Goal: Task Accomplishment & Management: Manage account settings

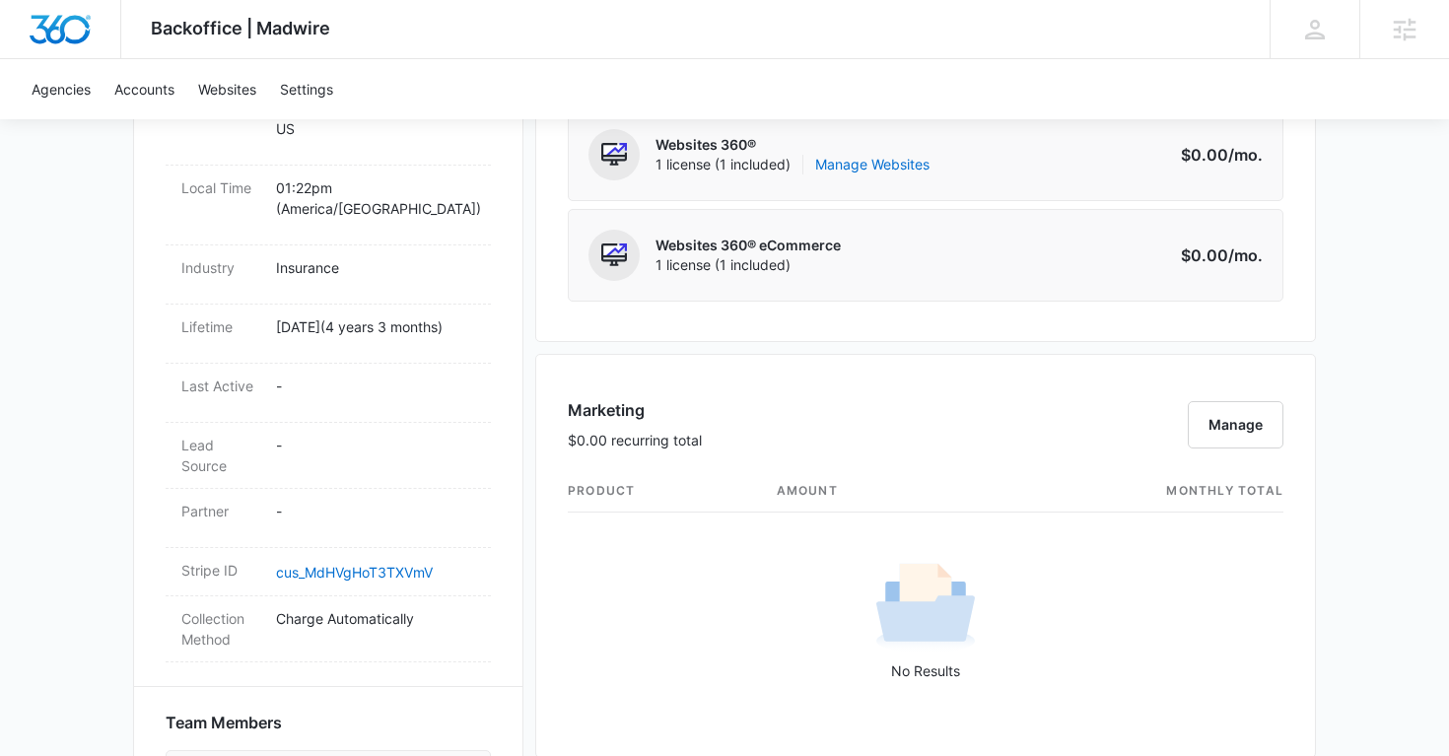
scroll to position [824, 0]
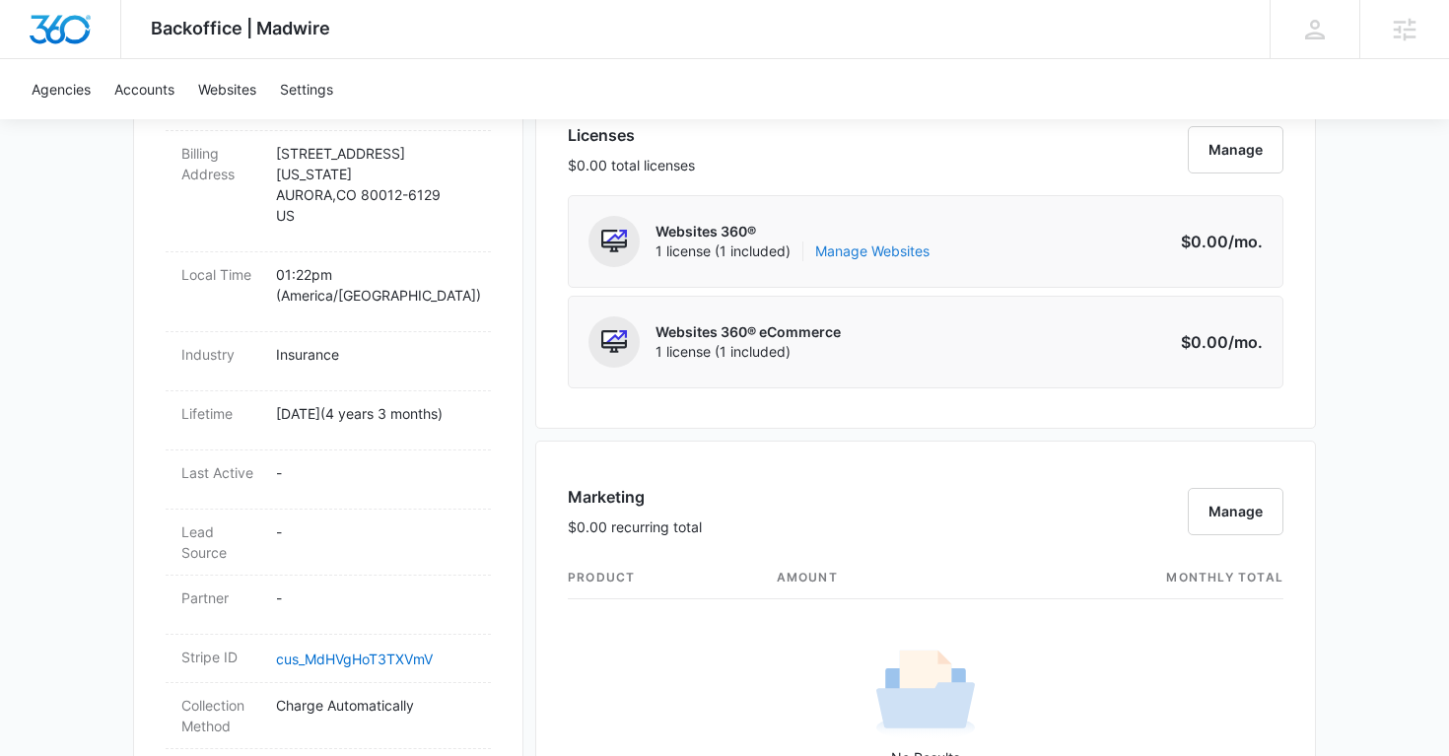
click at [891, 250] on link "Manage Websites" at bounding box center [872, 252] width 114 height 20
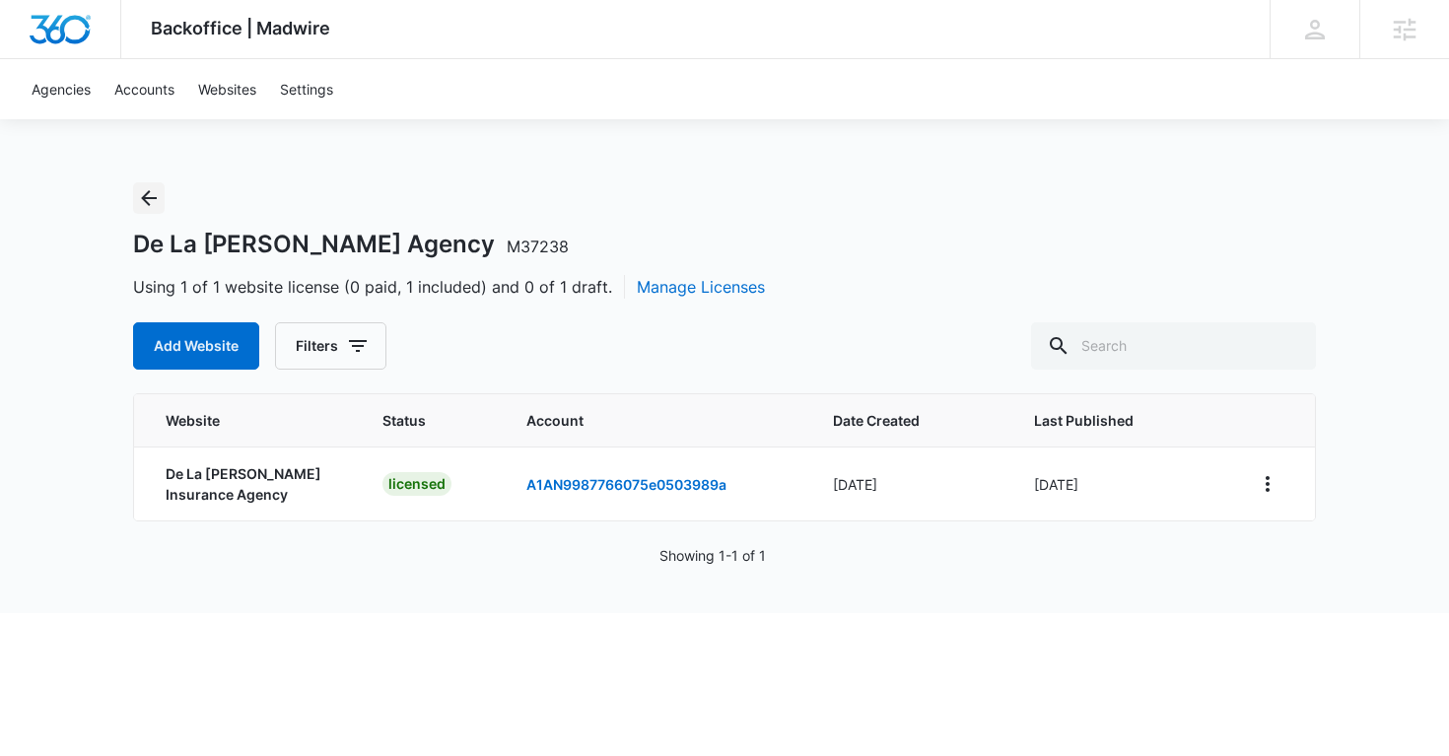
click at [149, 195] on icon "Back" at bounding box center [149, 198] width 24 height 24
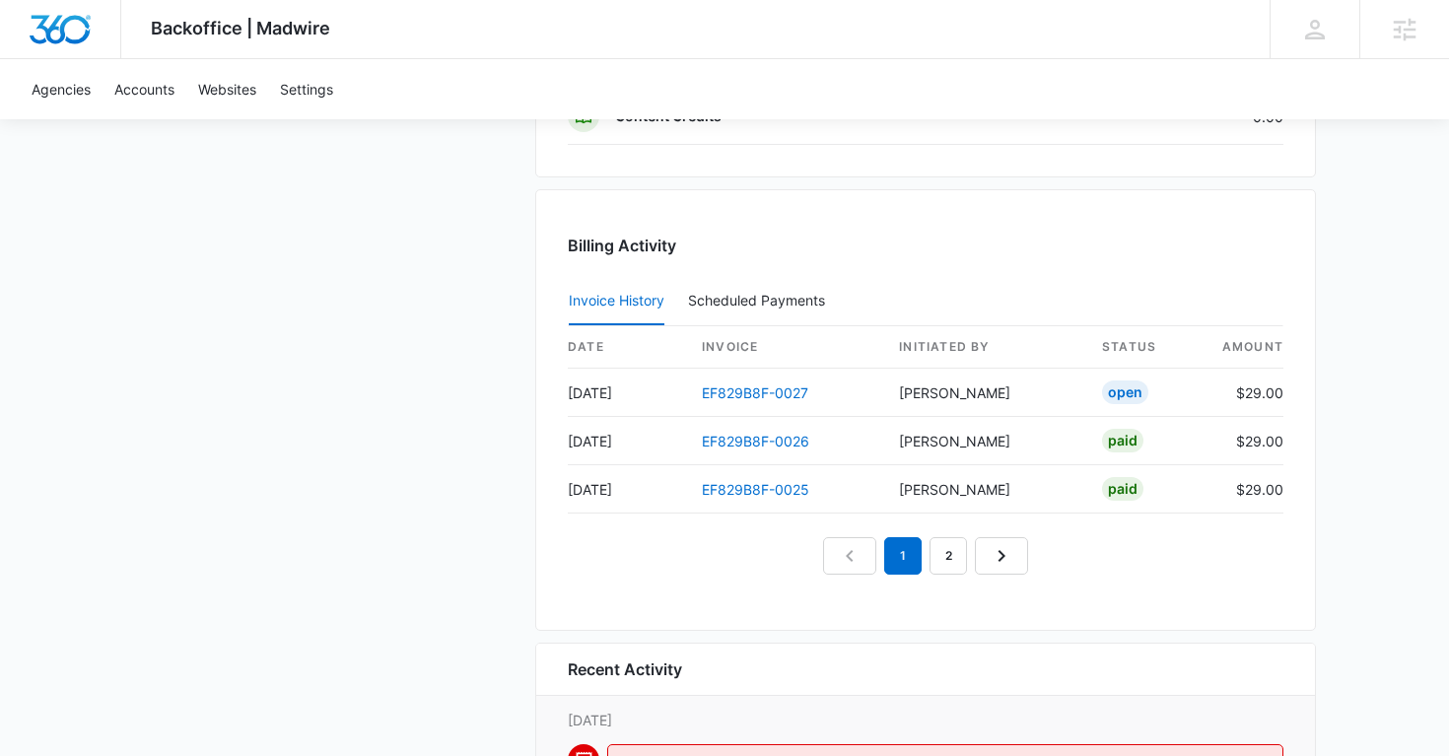
scroll to position [1933, 0]
click at [765, 431] on link "EF829B8F-0026" at bounding box center [755, 439] width 107 height 17
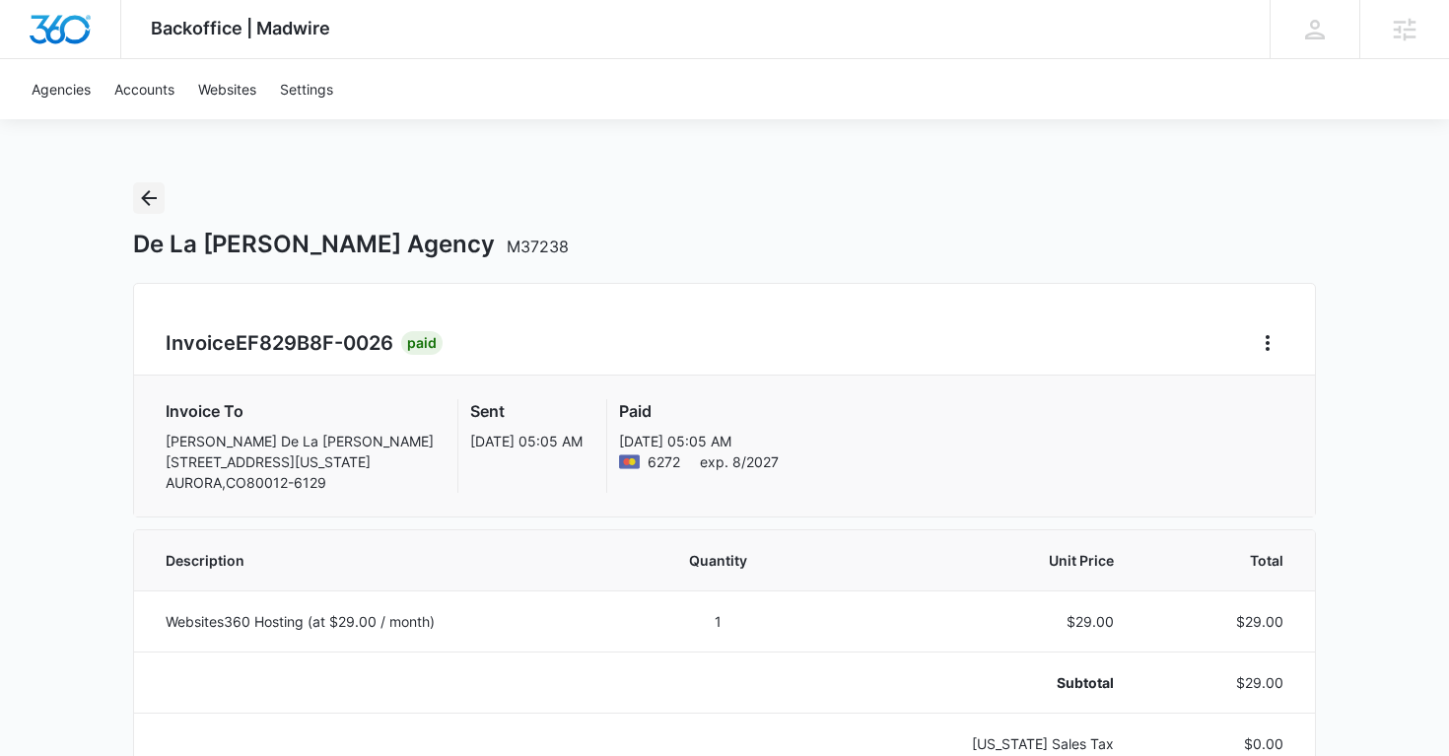
click at [142, 191] on icon "Back" at bounding box center [149, 198] width 24 height 24
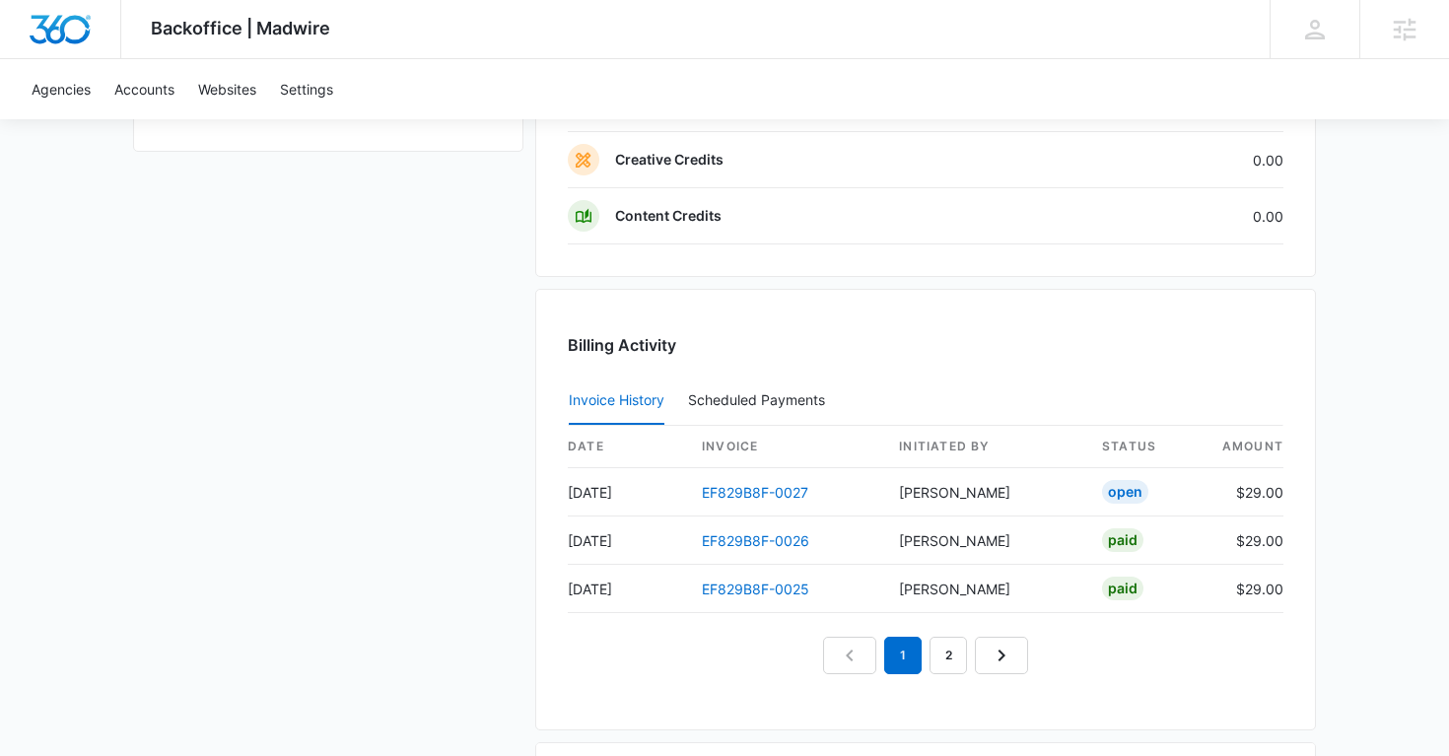
scroll to position [1835, 0]
click at [752, 485] on link "EF829B8F-0027" at bounding box center [755, 489] width 106 height 17
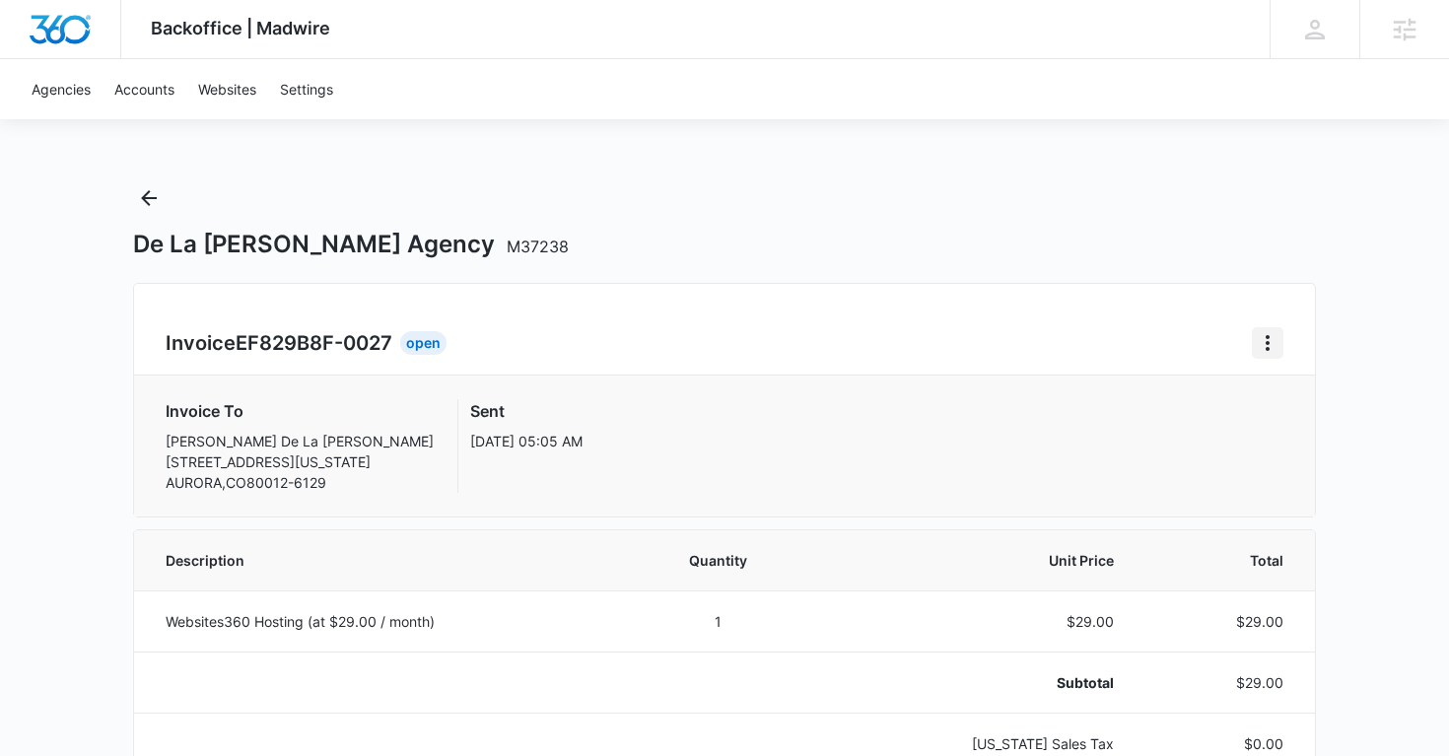
click at [1271, 327] on button "Home" at bounding box center [1268, 343] width 32 height 32
click at [1292, 400] on link "Download Invoice" at bounding box center [1334, 397] width 114 height 17
click at [143, 206] on icon "Back" at bounding box center [149, 198] width 24 height 24
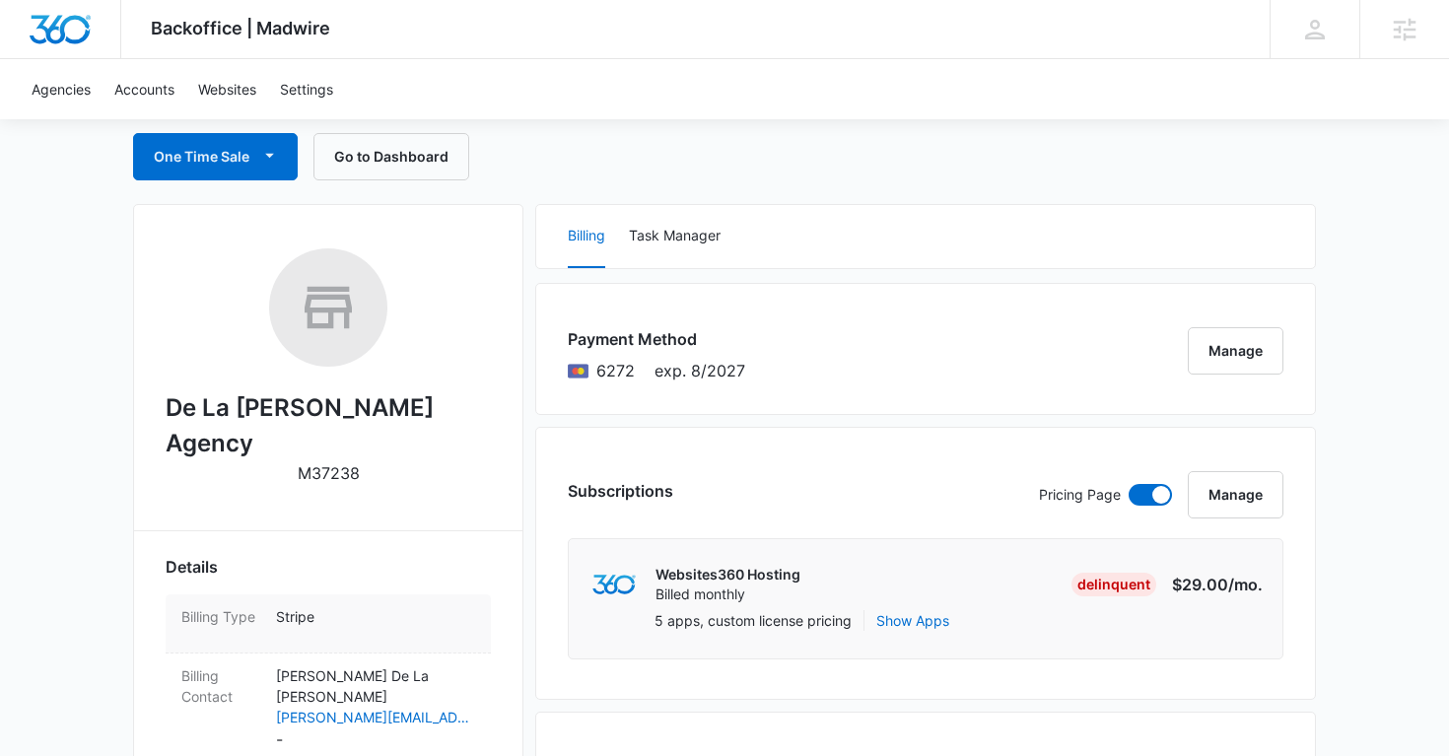
scroll to position [216, 0]
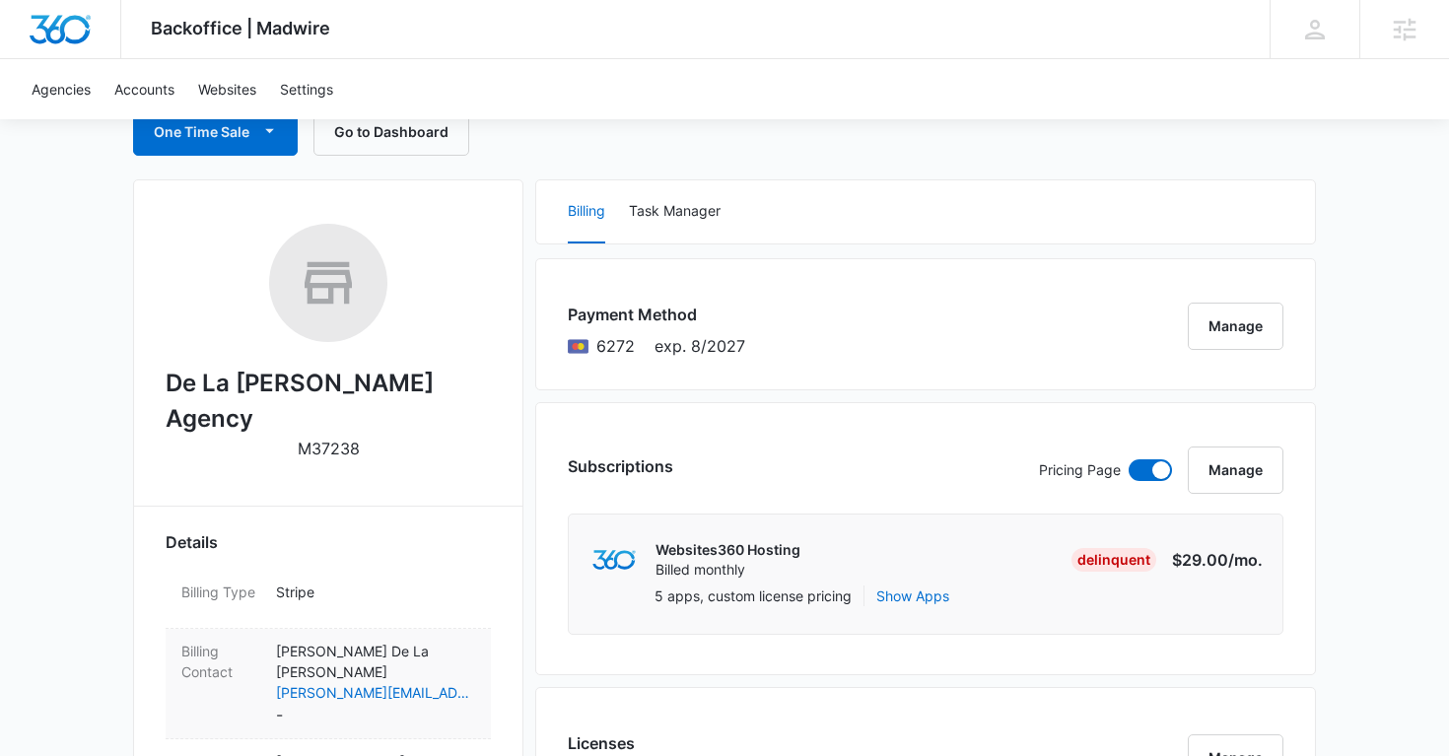
click at [450, 641] on p "Pamela De La Cruz" at bounding box center [375, 661] width 199 height 41
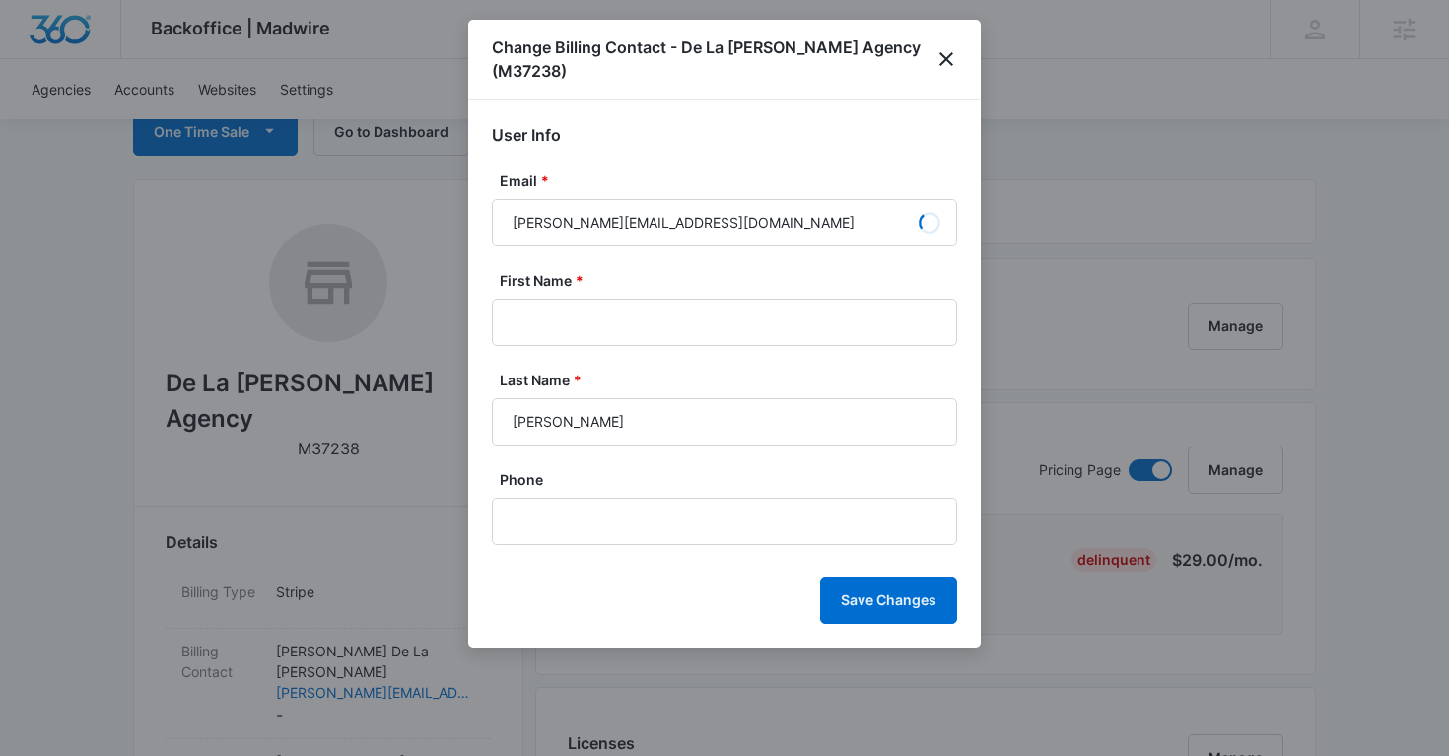
type input "Pamela"
type input "De La Cruz"
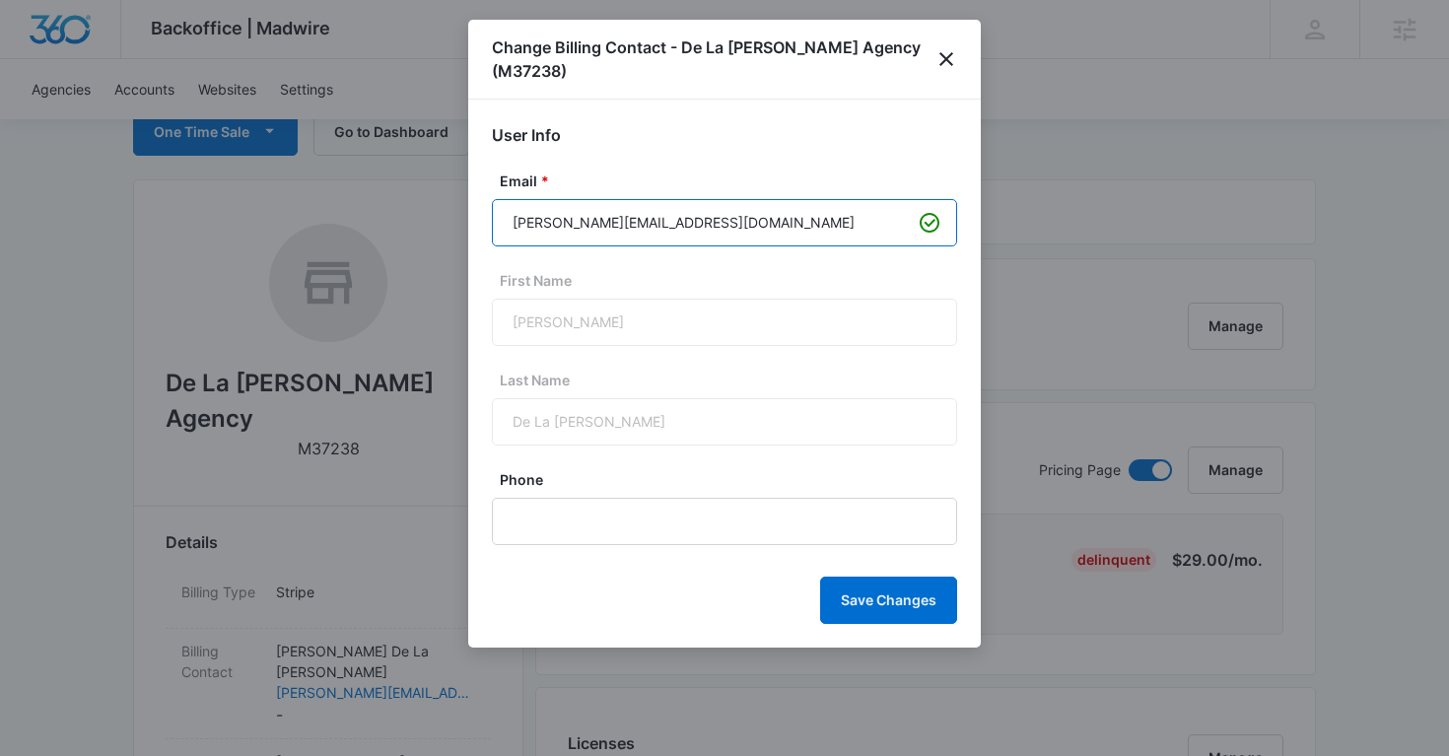
click at [662, 205] on input "pam.delacruz92@gmail.com" at bounding box center [724, 222] width 465 height 47
click at [951, 47] on icon "close" at bounding box center [947, 59] width 24 height 24
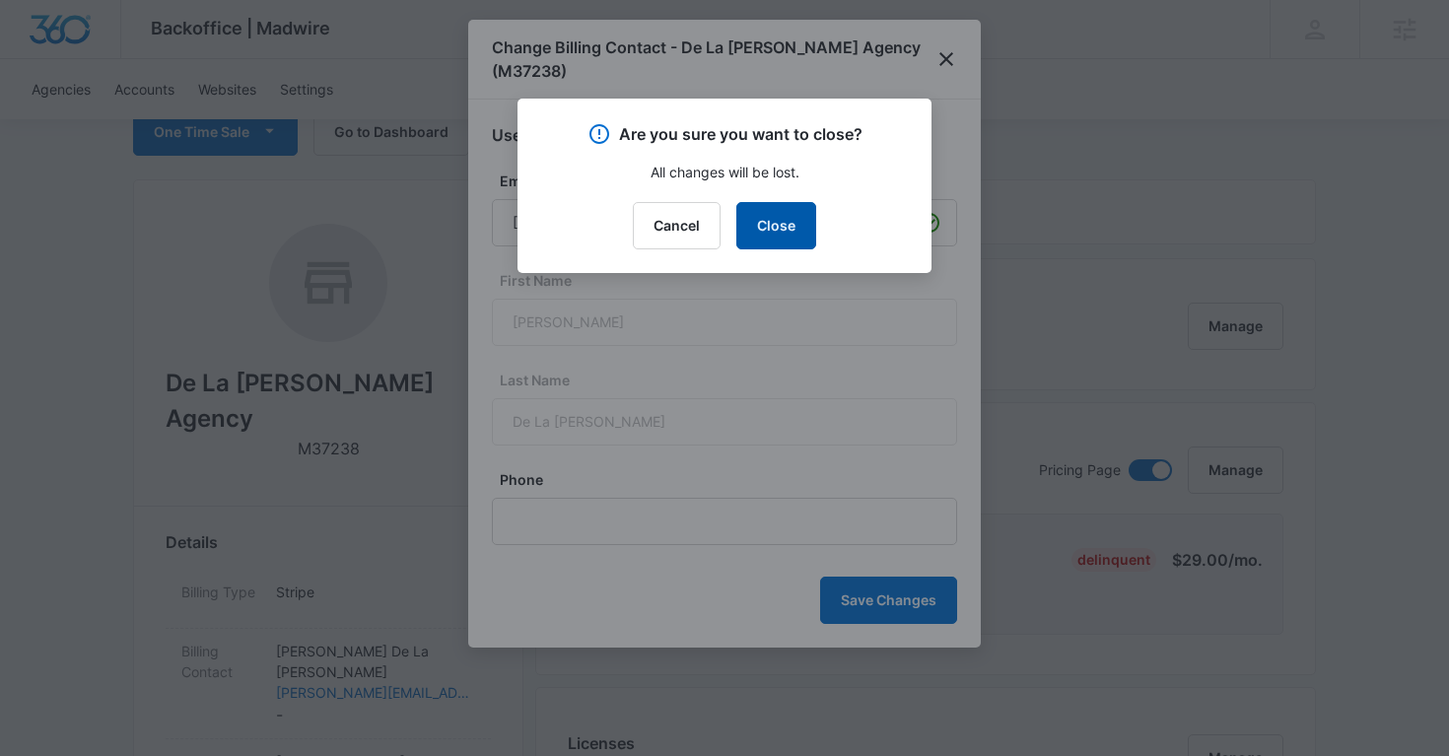
click at [775, 237] on button "Close" at bounding box center [776, 225] width 80 height 47
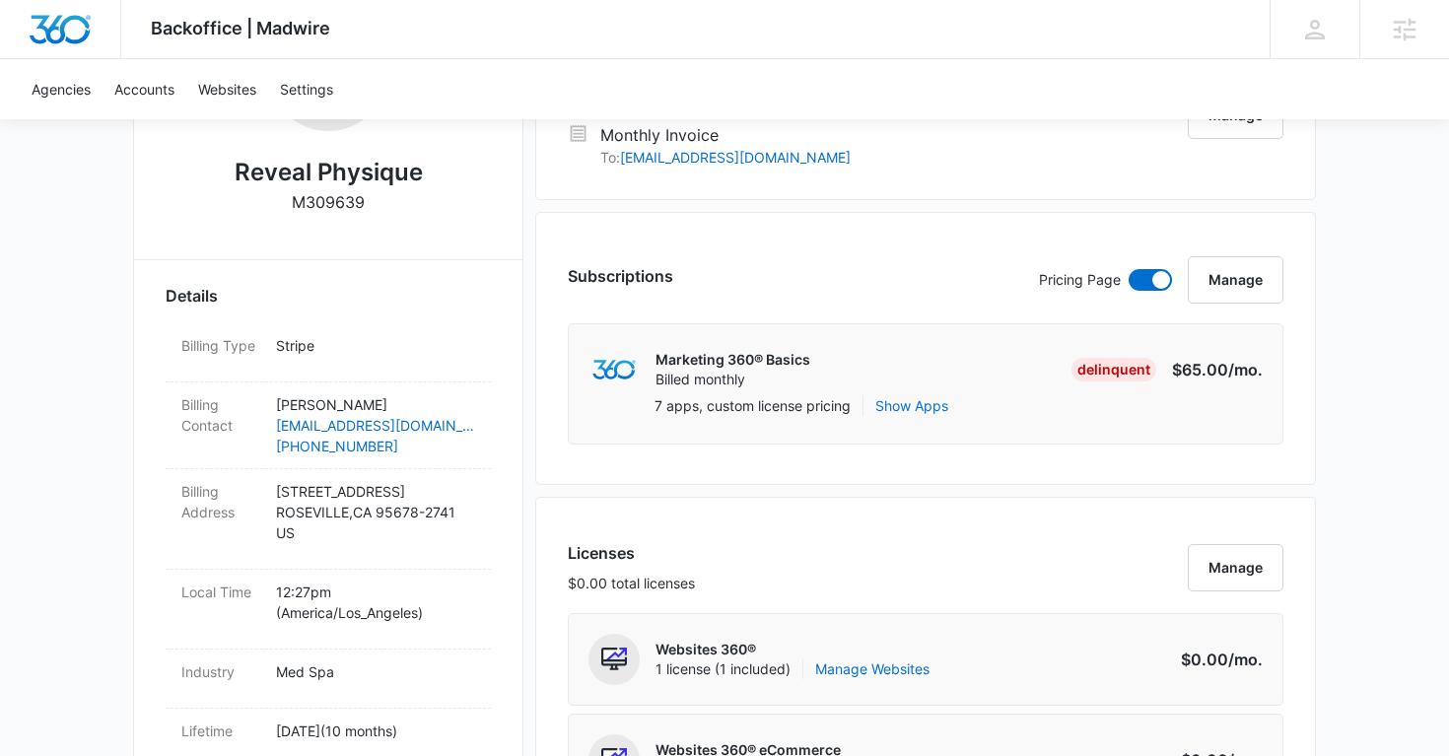
scroll to position [458, 0]
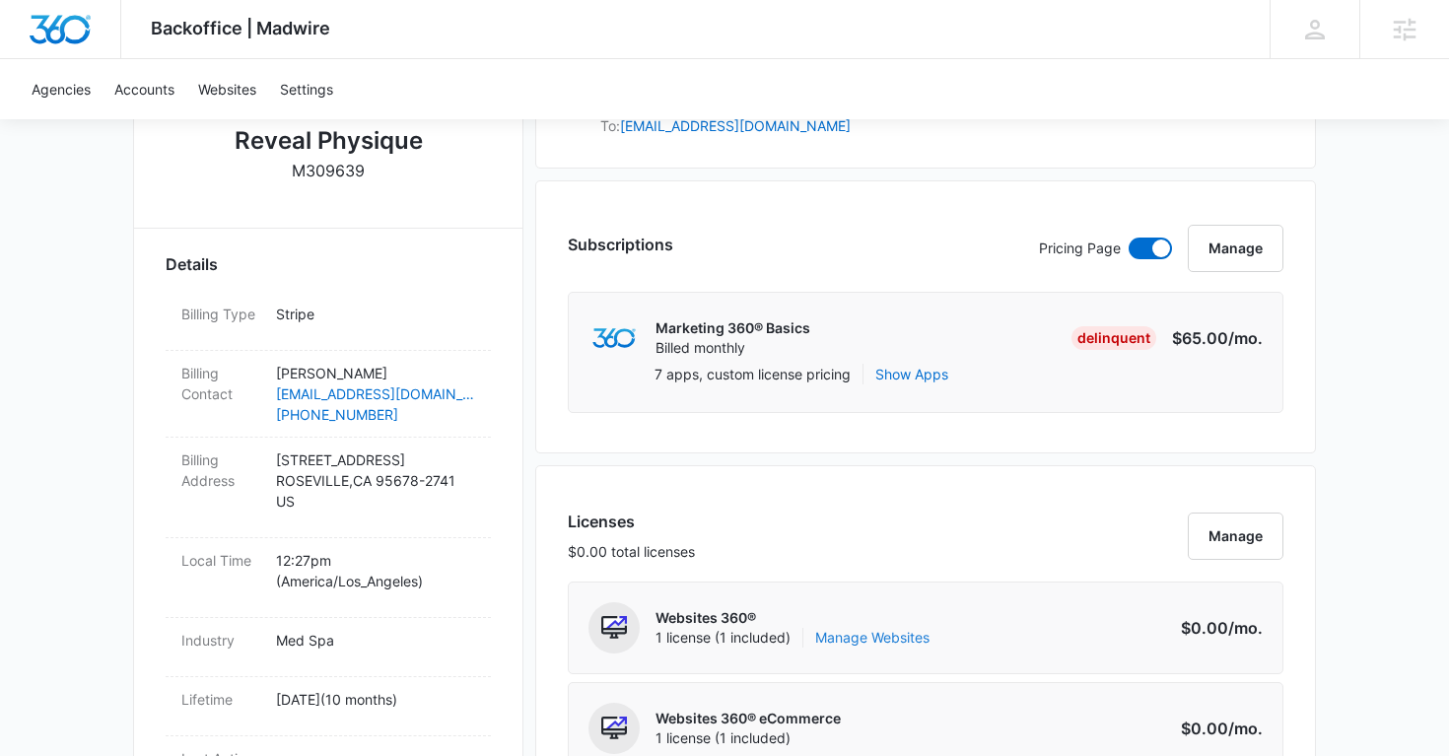
click at [845, 633] on link "Manage Websites" at bounding box center [872, 638] width 114 height 20
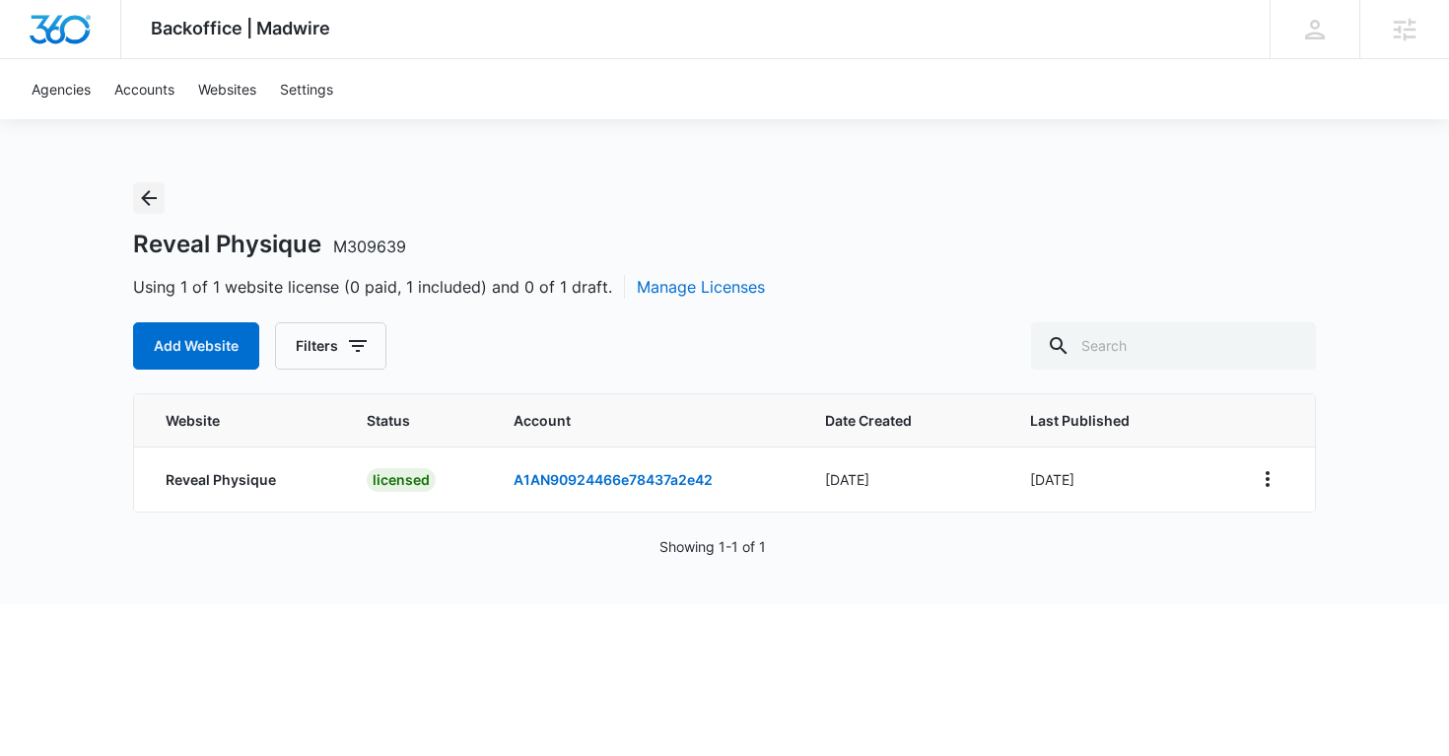
click at [150, 200] on icon "Back" at bounding box center [149, 198] width 24 height 24
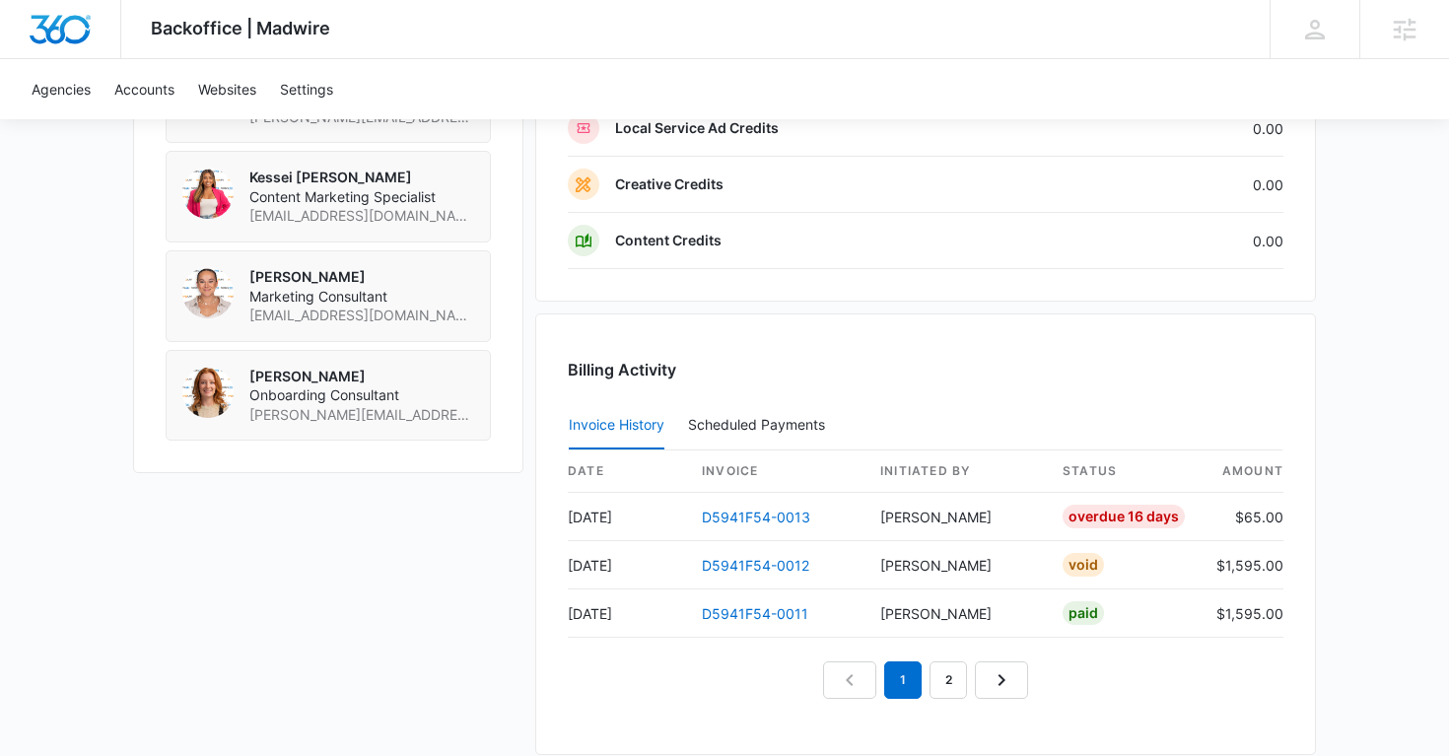
scroll to position [1871, 0]
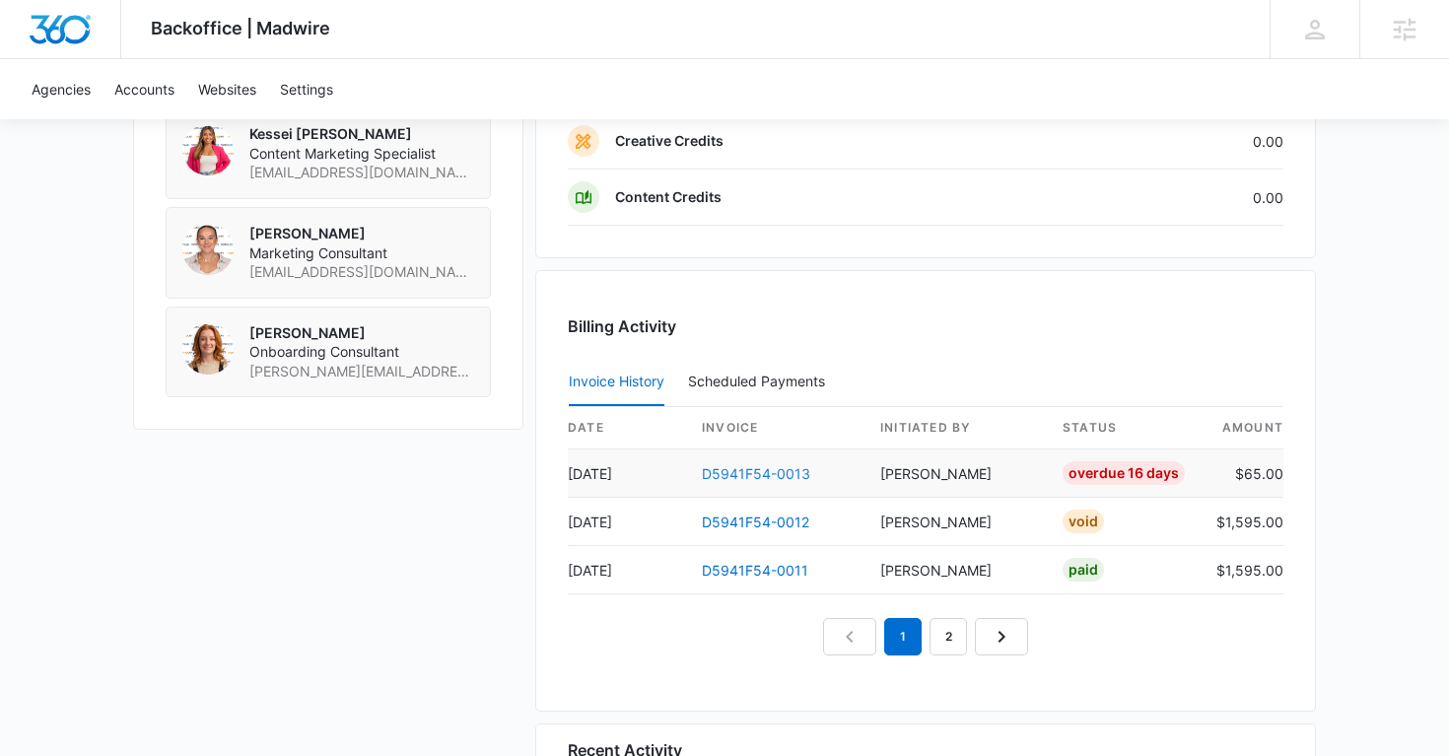
click at [782, 473] on link "D5941F54-0013" at bounding box center [756, 473] width 108 height 17
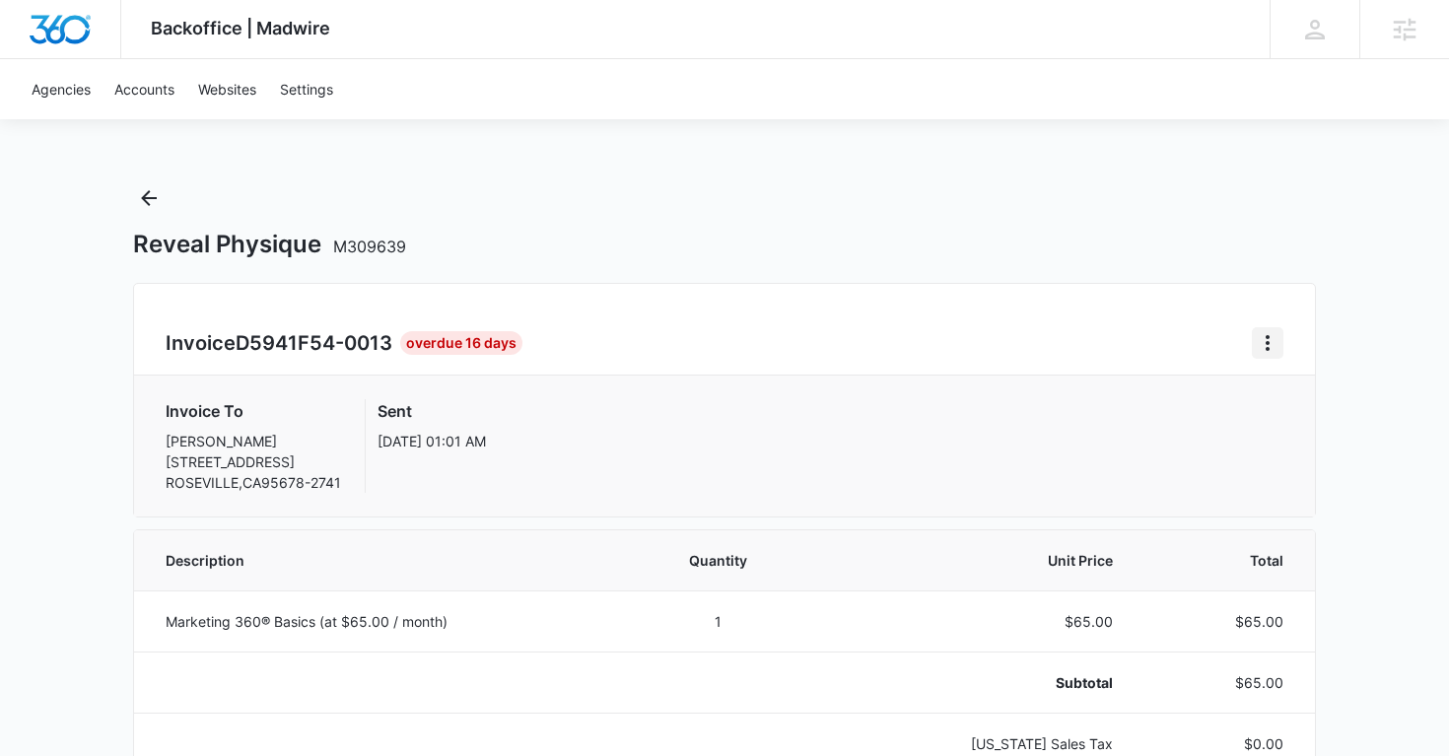
click at [1269, 346] on icon "Home" at bounding box center [1268, 343] width 24 height 24
click at [1303, 428] on div "Resend Invoice" at bounding box center [1334, 428] width 114 height 14
click at [1265, 329] on button "Home" at bounding box center [1268, 343] width 32 height 32
click at [1305, 398] on link "Download Invoice" at bounding box center [1334, 397] width 114 height 17
click at [150, 201] on icon "Back" at bounding box center [149, 198] width 24 height 24
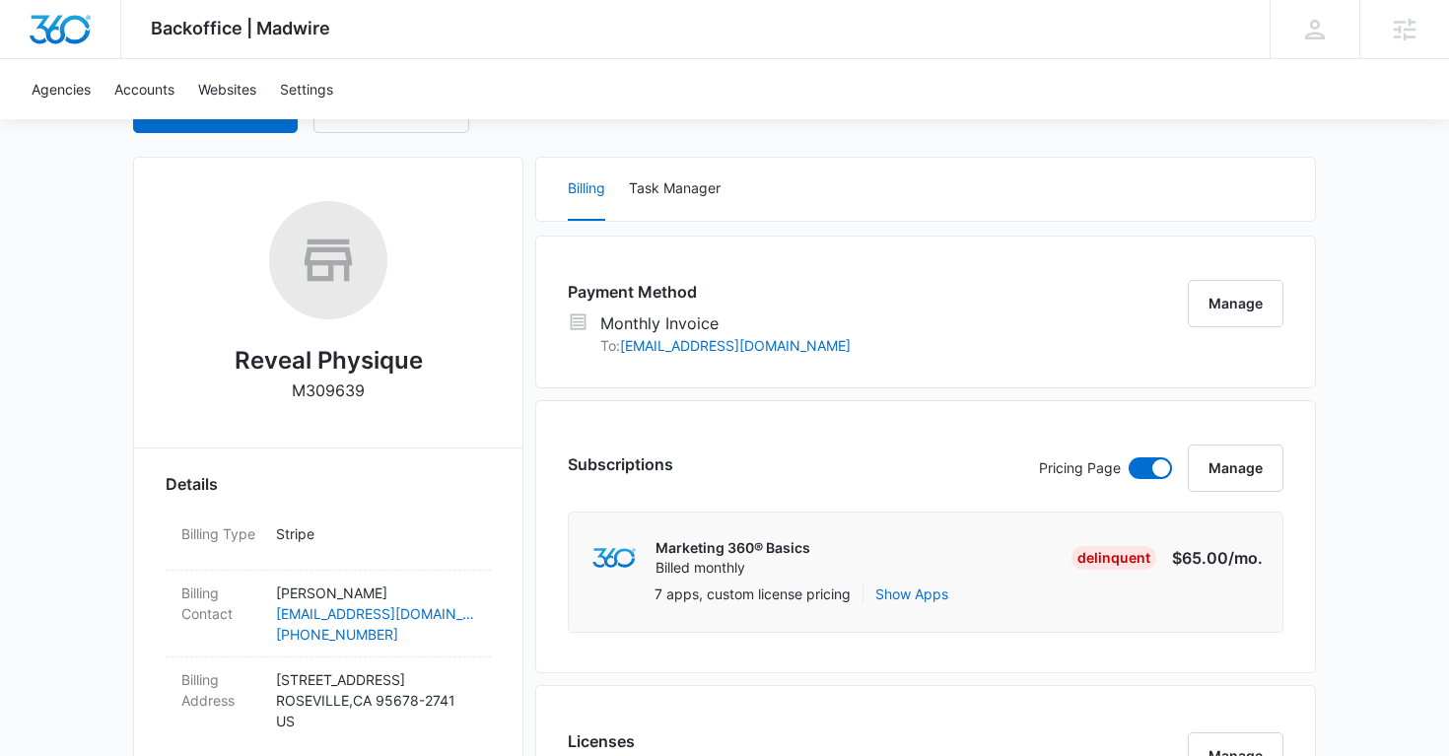
scroll to position [321, 0]
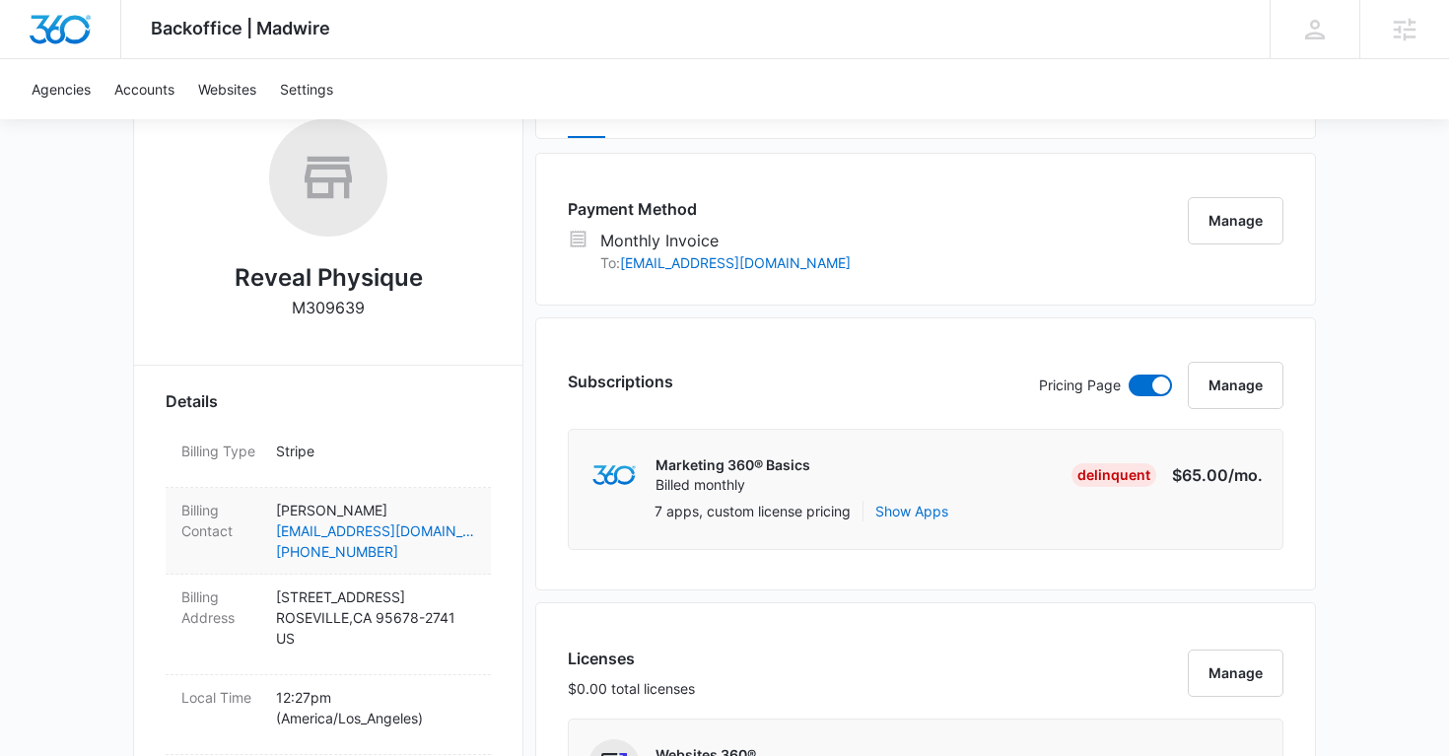
click at [429, 512] on p "Paul liebergot" at bounding box center [375, 510] width 199 height 21
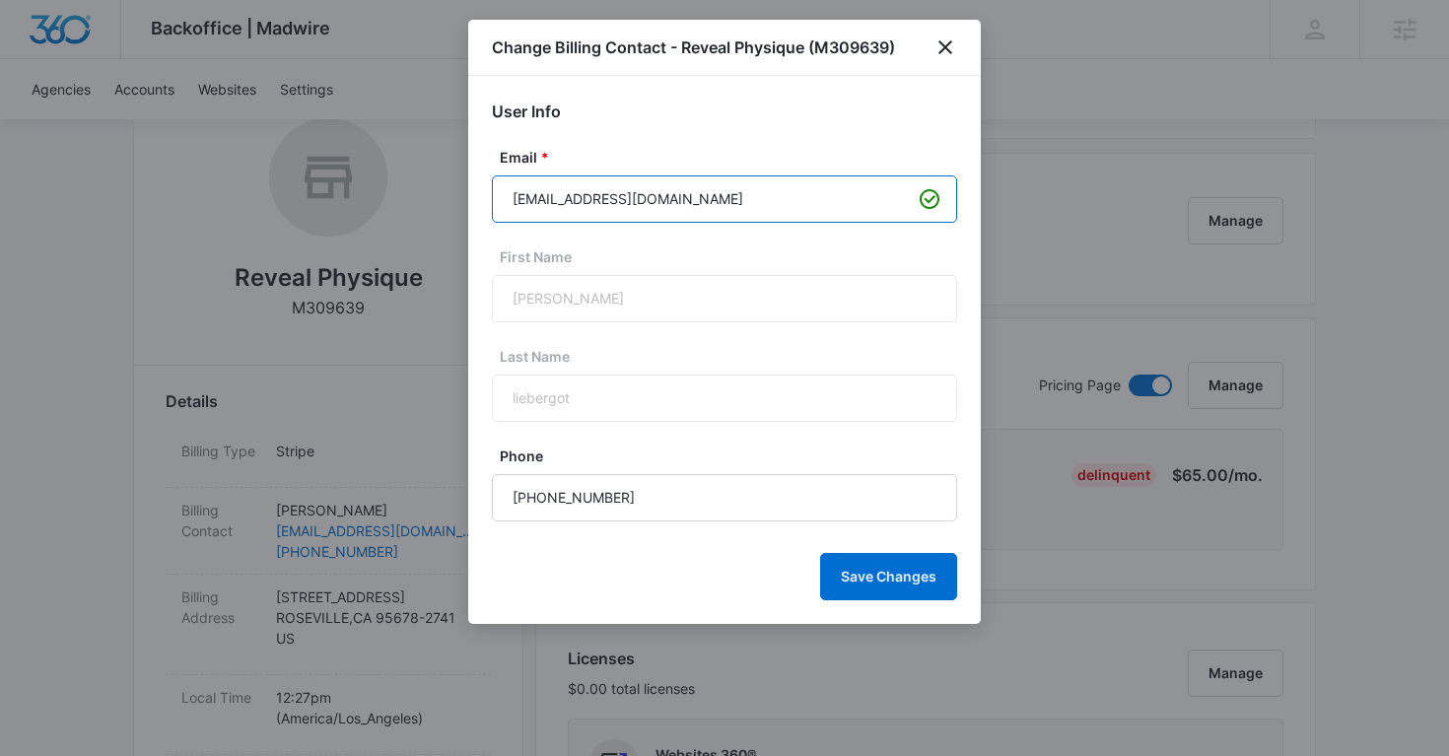
click at [573, 198] on input "liebergot22@yahoo.com" at bounding box center [724, 198] width 465 height 47
click at [944, 55] on icon "close" at bounding box center [946, 47] width 24 height 24
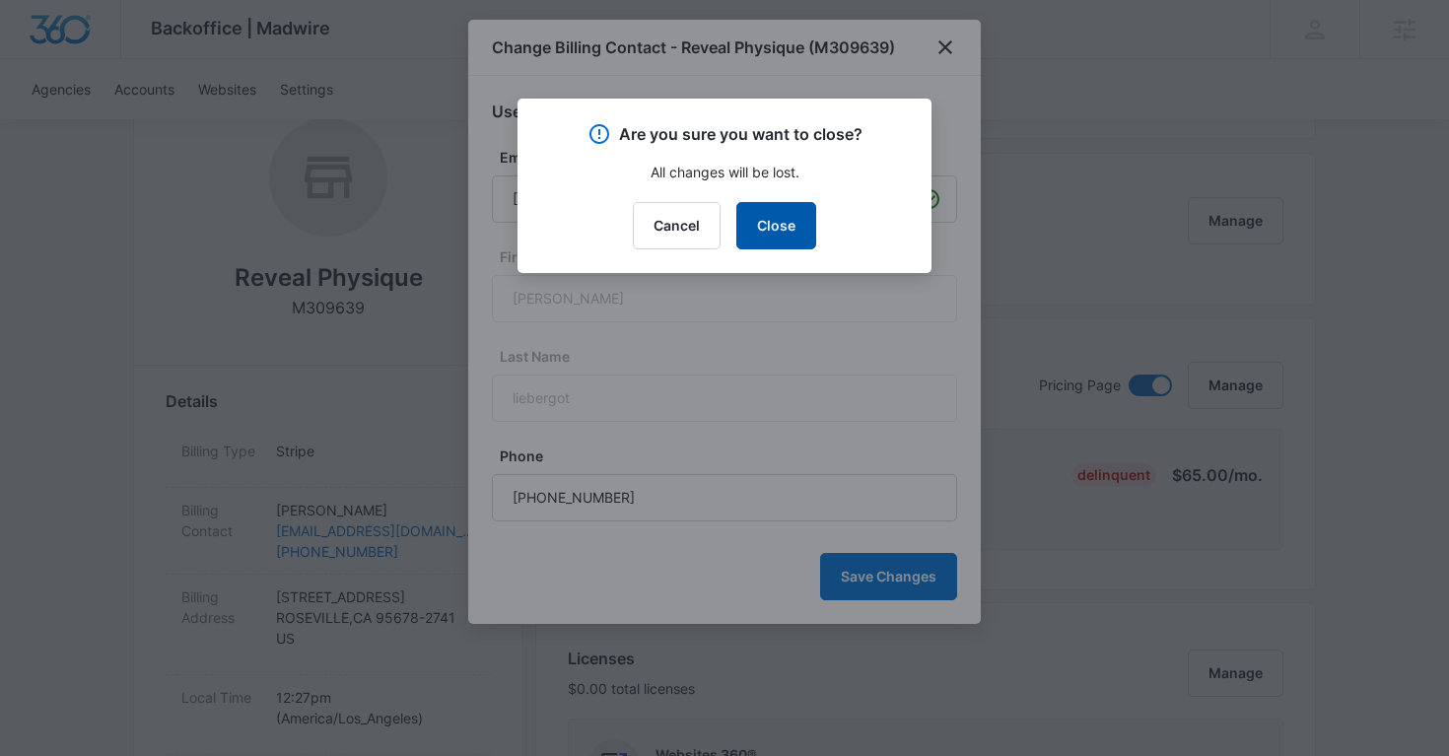
click at [784, 232] on button "Close" at bounding box center [776, 225] width 80 height 47
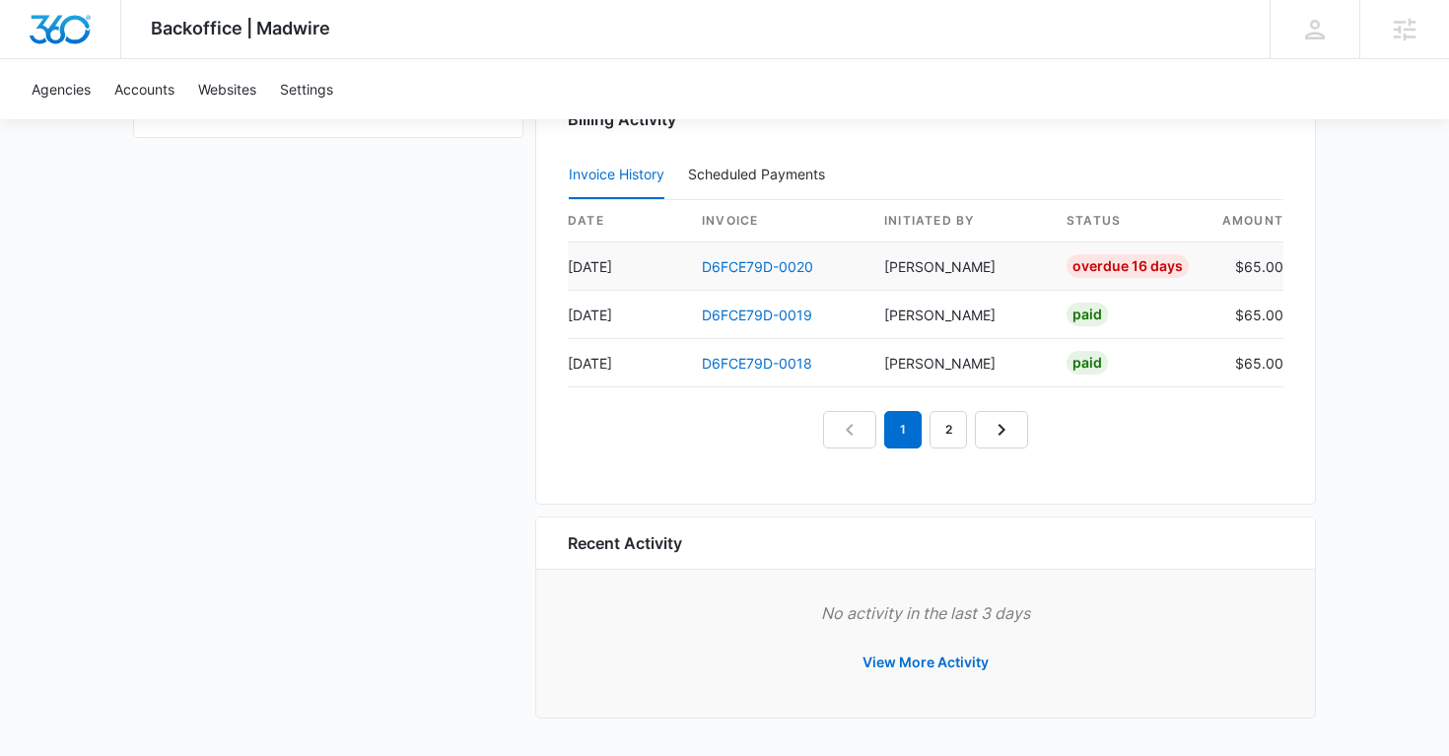
scroll to position [2067, 0]
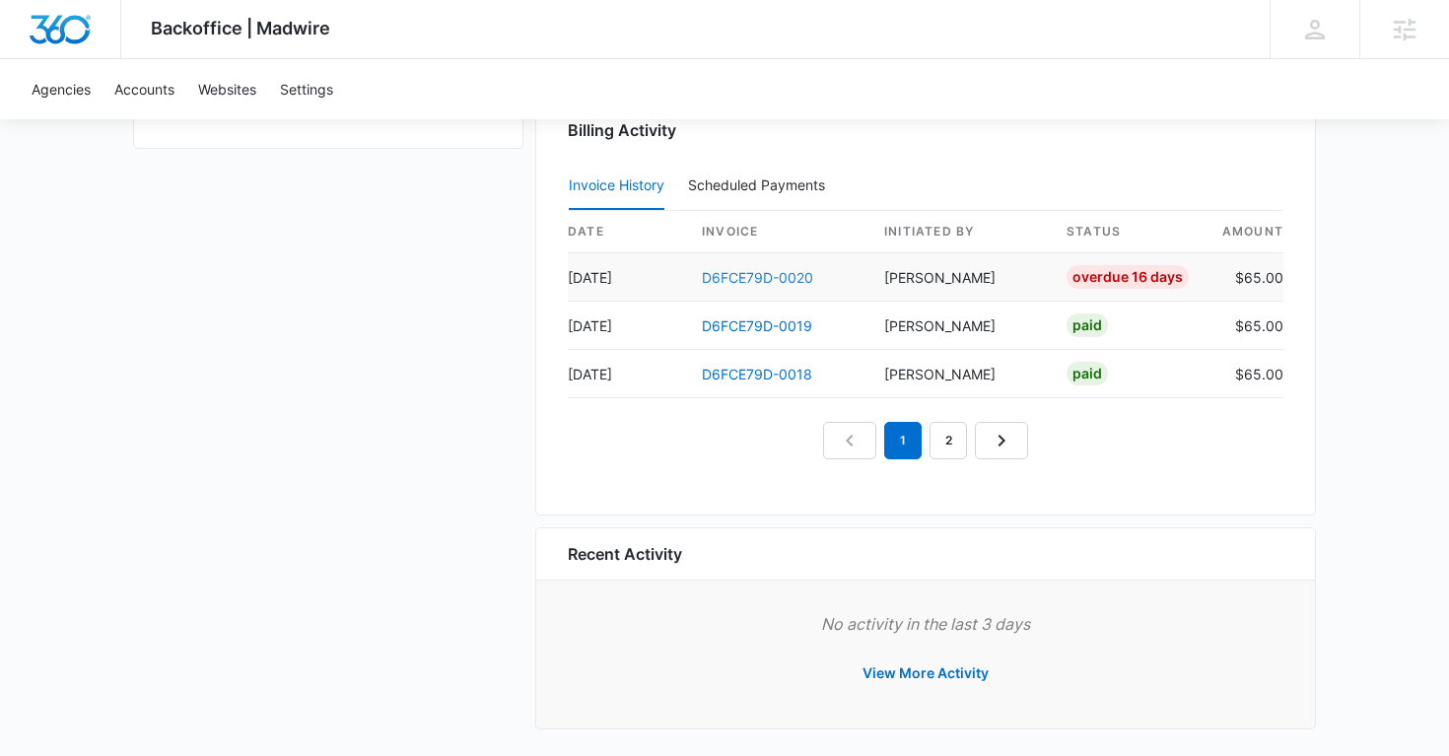
click at [748, 277] on link "D6FCE79D-0020" at bounding box center [757, 277] width 111 height 17
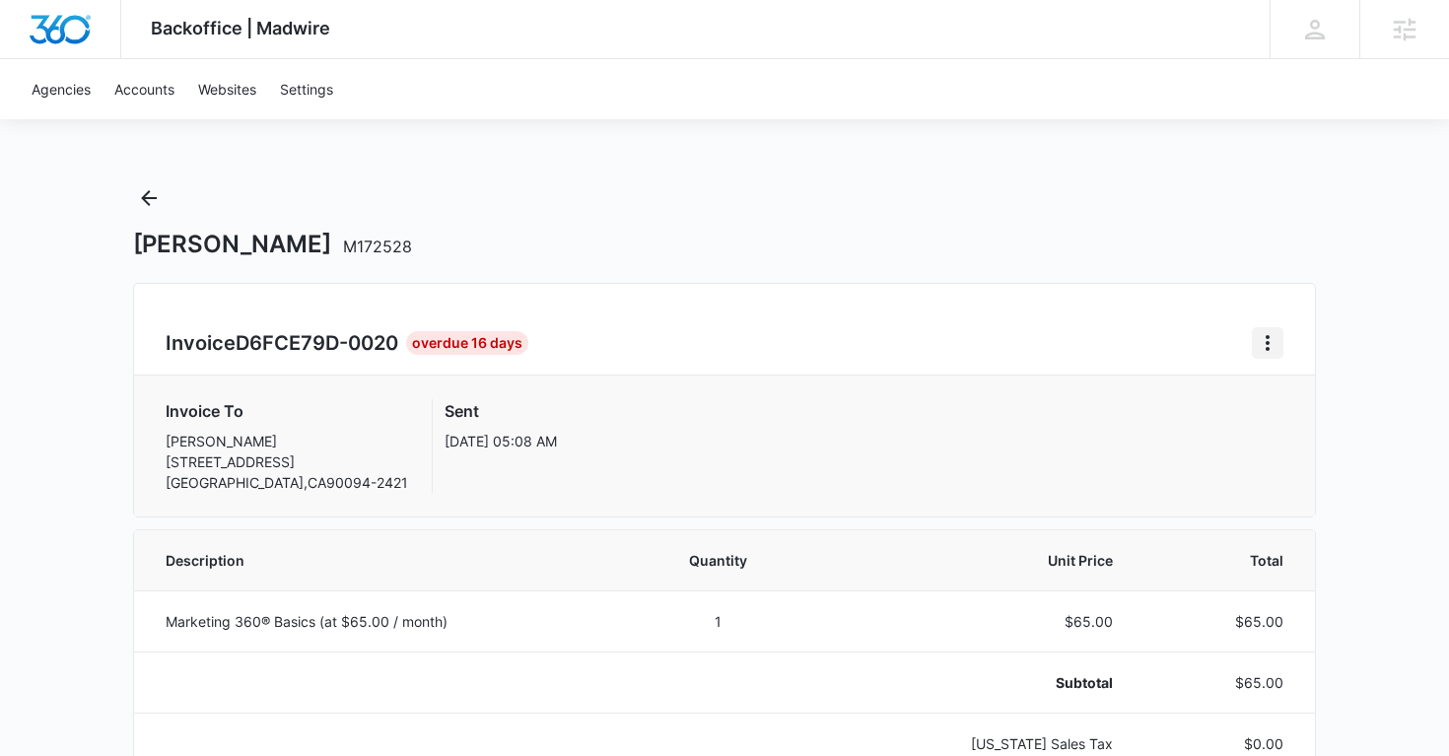
click at [1263, 349] on icon "Home" at bounding box center [1268, 343] width 24 height 24
click at [1298, 406] on link "Download Invoice" at bounding box center [1334, 397] width 114 height 17
click at [159, 191] on icon "Back" at bounding box center [149, 198] width 24 height 24
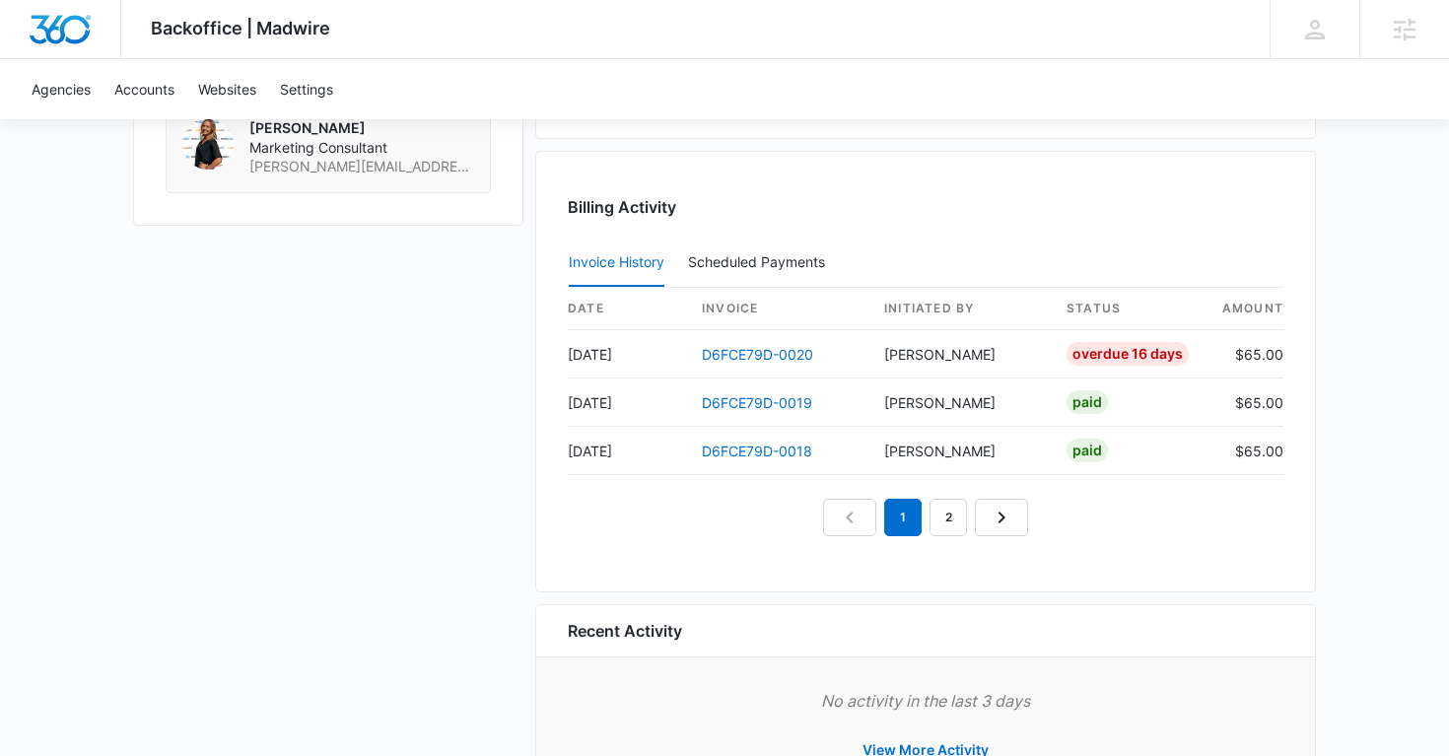
scroll to position [2078, 0]
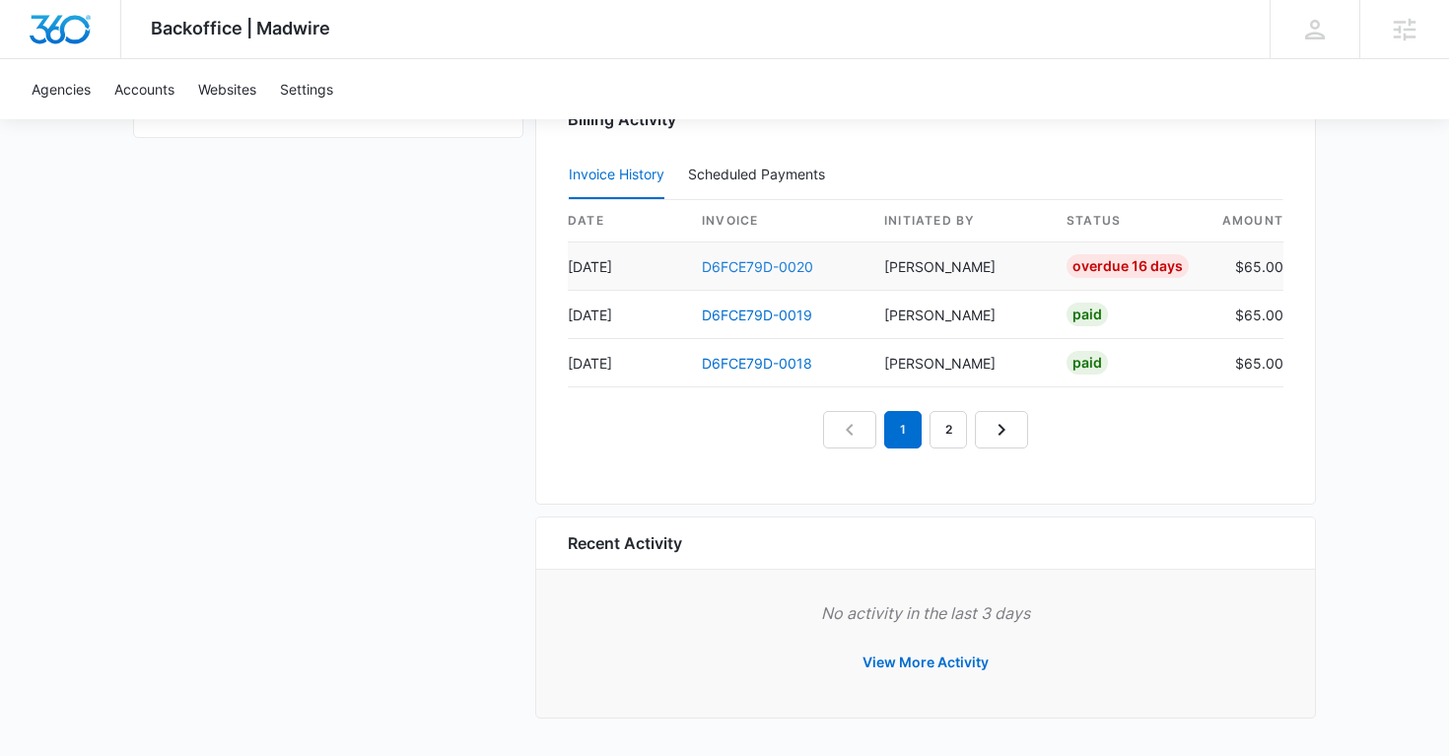
click at [800, 261] on link "D6FCE79D-0020" at bounding box center [757, 266] width 111 height 17
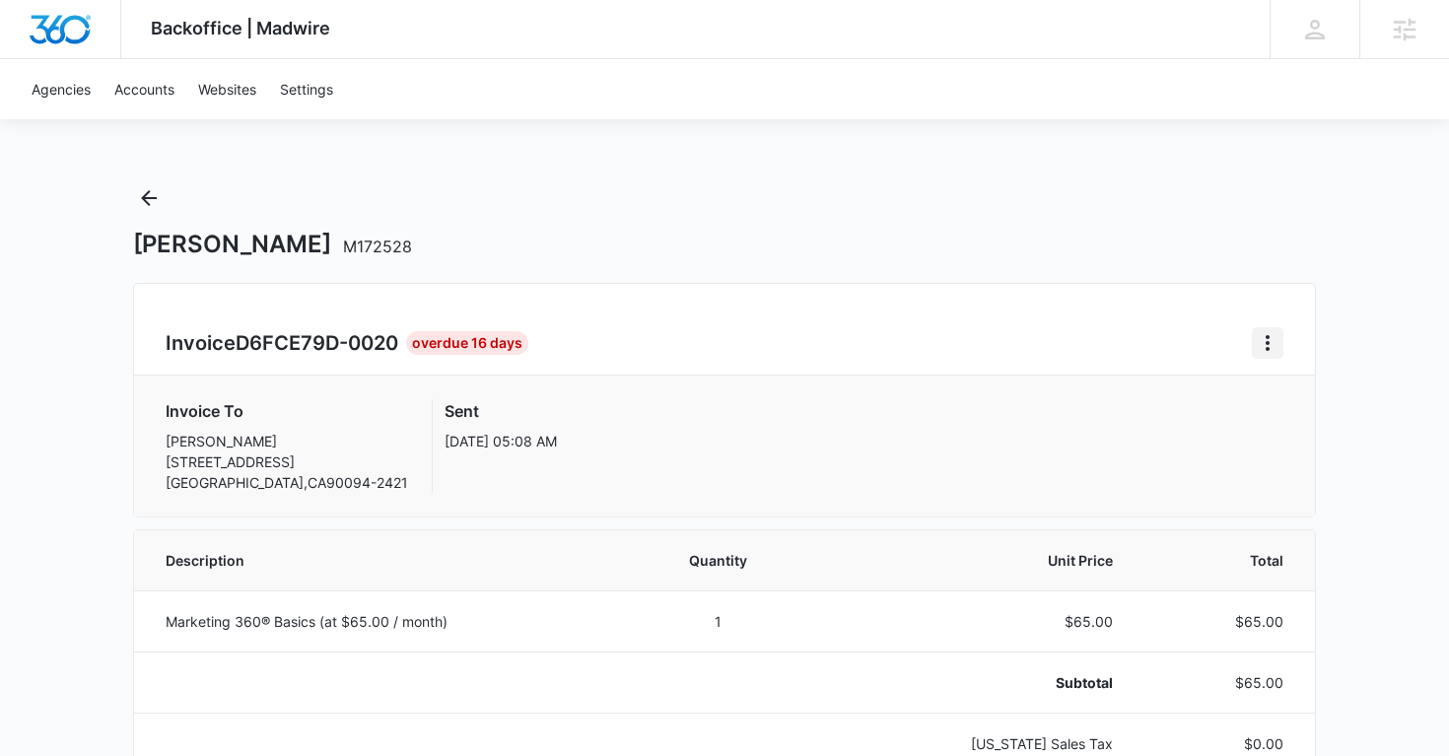
click at [1267, 355] on button "Home" at bounding box center [1268, 343] width 32 height 32
click at [1289, 428] on div "Resend Invoice" at bounding box center [1334, 428] width 114 height 14
click at [149, 203] on icon "Back" at bounding box center [149, 198] width 24 height 24
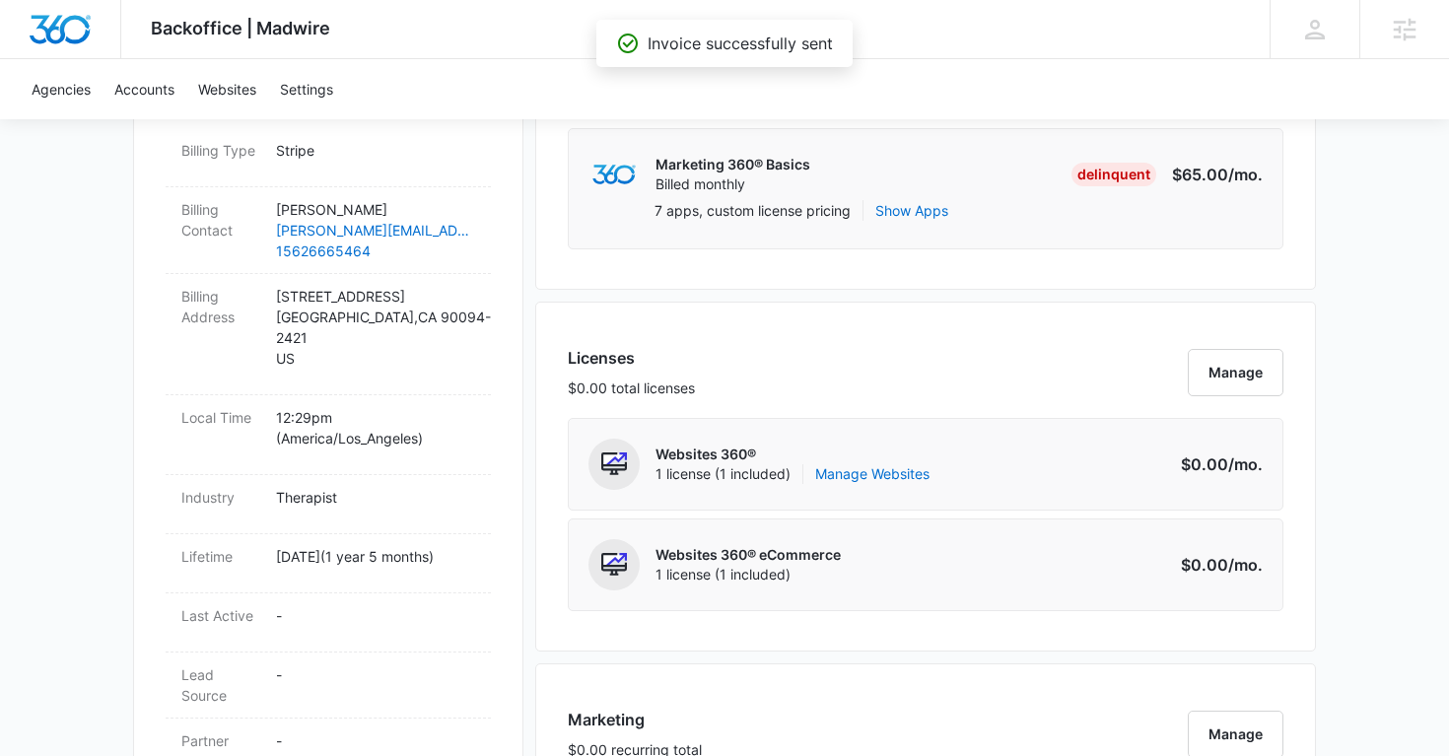
scroll to position [621, 0]
click at [453, 210] on p "Dalia Halabi" at bounding box center [375, 210] width 199 height 21
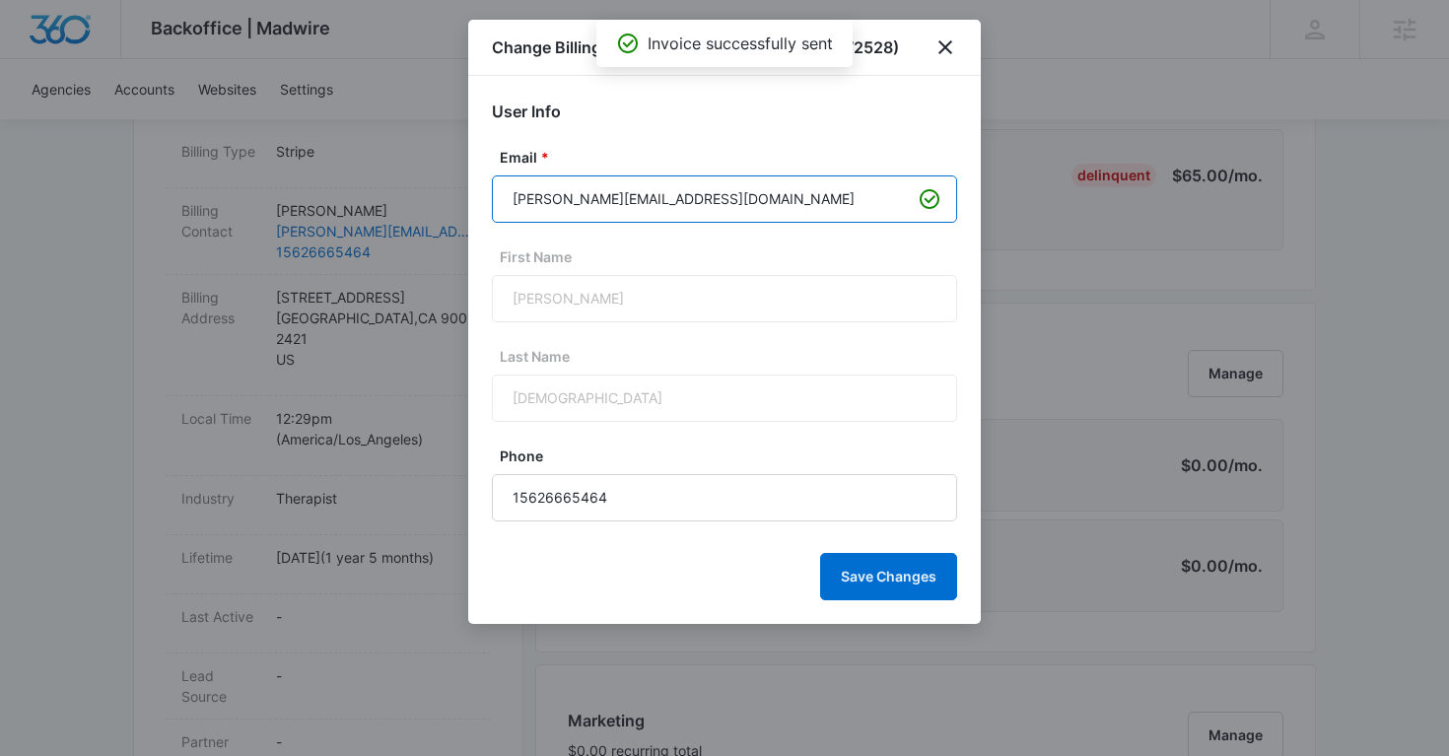
click at [587, 204] on input "dalia.halabi88@gmail.com" at bounding box center [724, 198] width 465 height 47
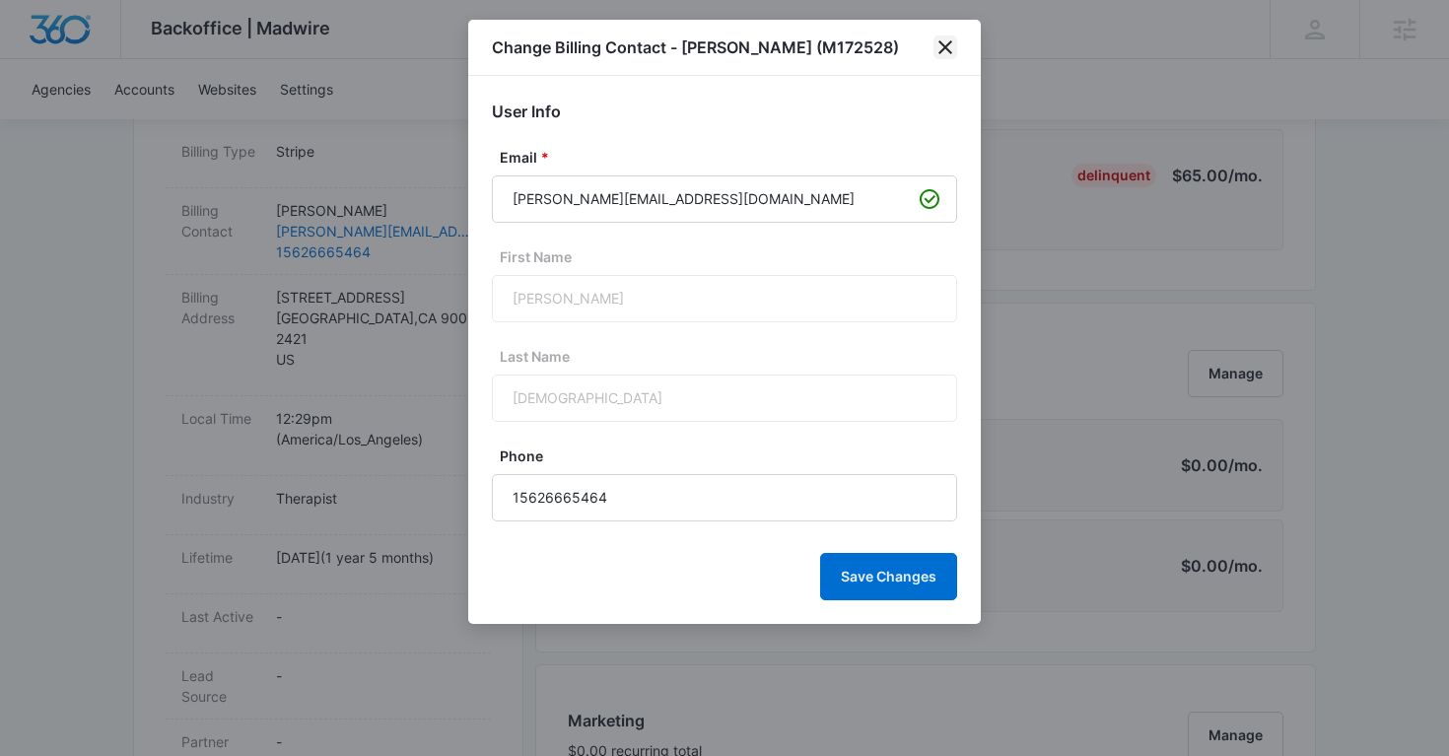
click at [949, 41] on icon "close" at bounding box center [946, 47] width 14 height 14
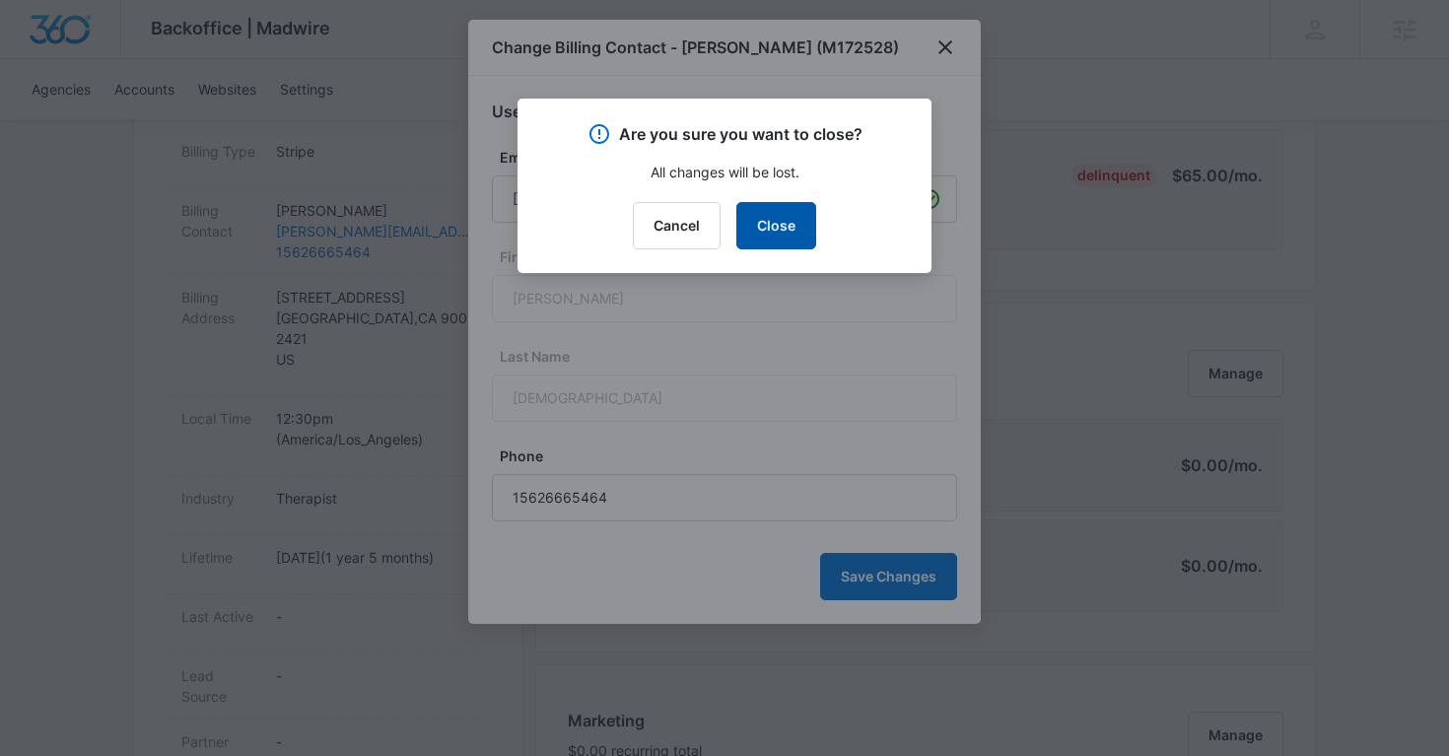
click at [797, 230] on button "Close" at bounding box center [776, 225] width 80 height 47
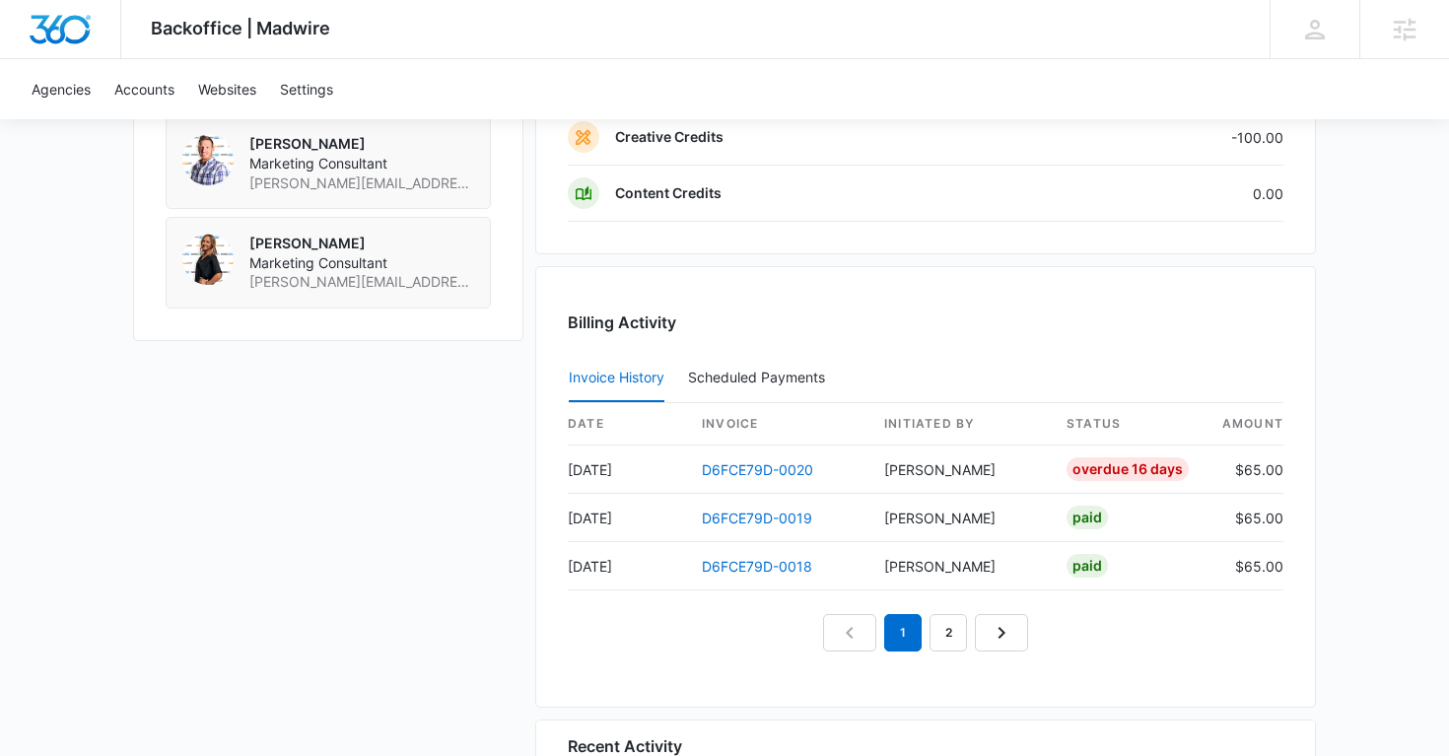
scroll to position [1881, 0]
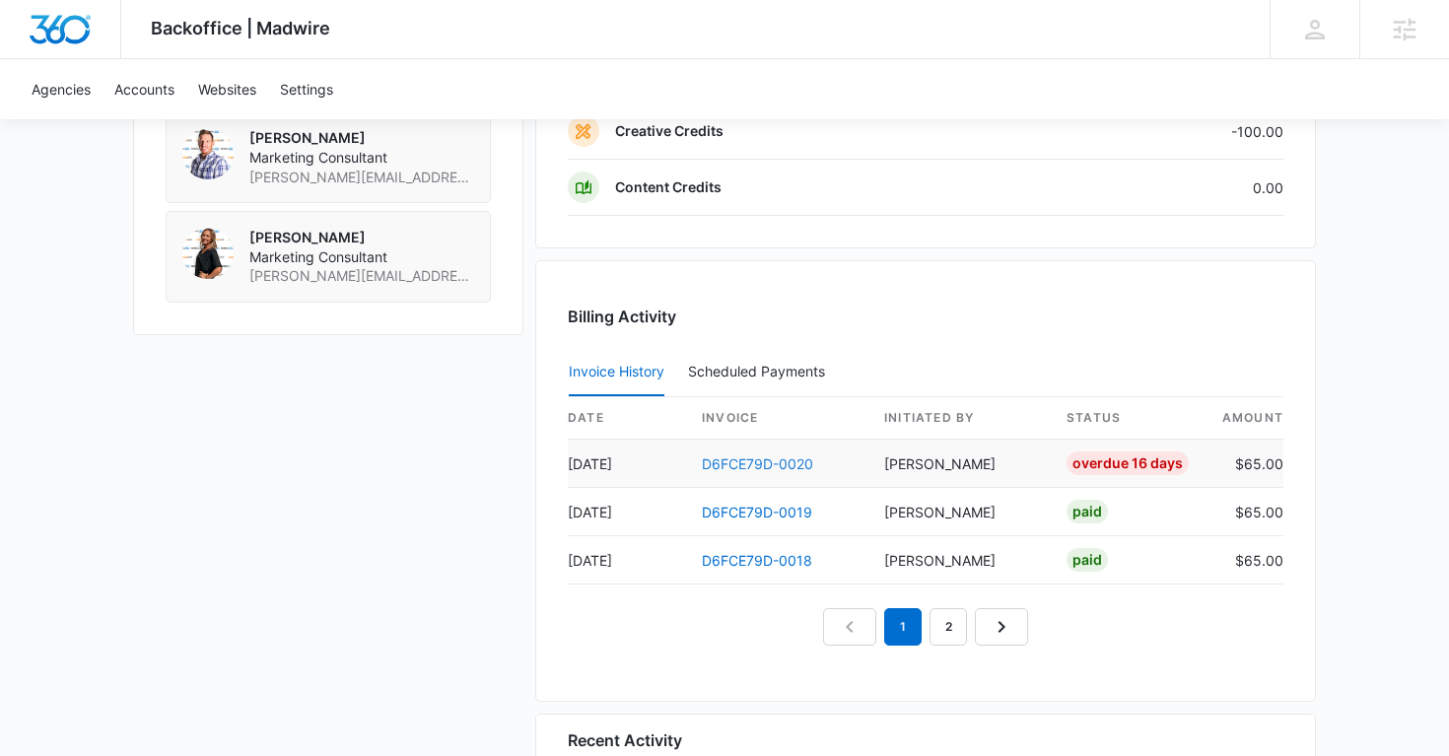
click at [781, 459] on link "D6FCE79D-0020" at bounding box center [757, 463] width 111 height 17
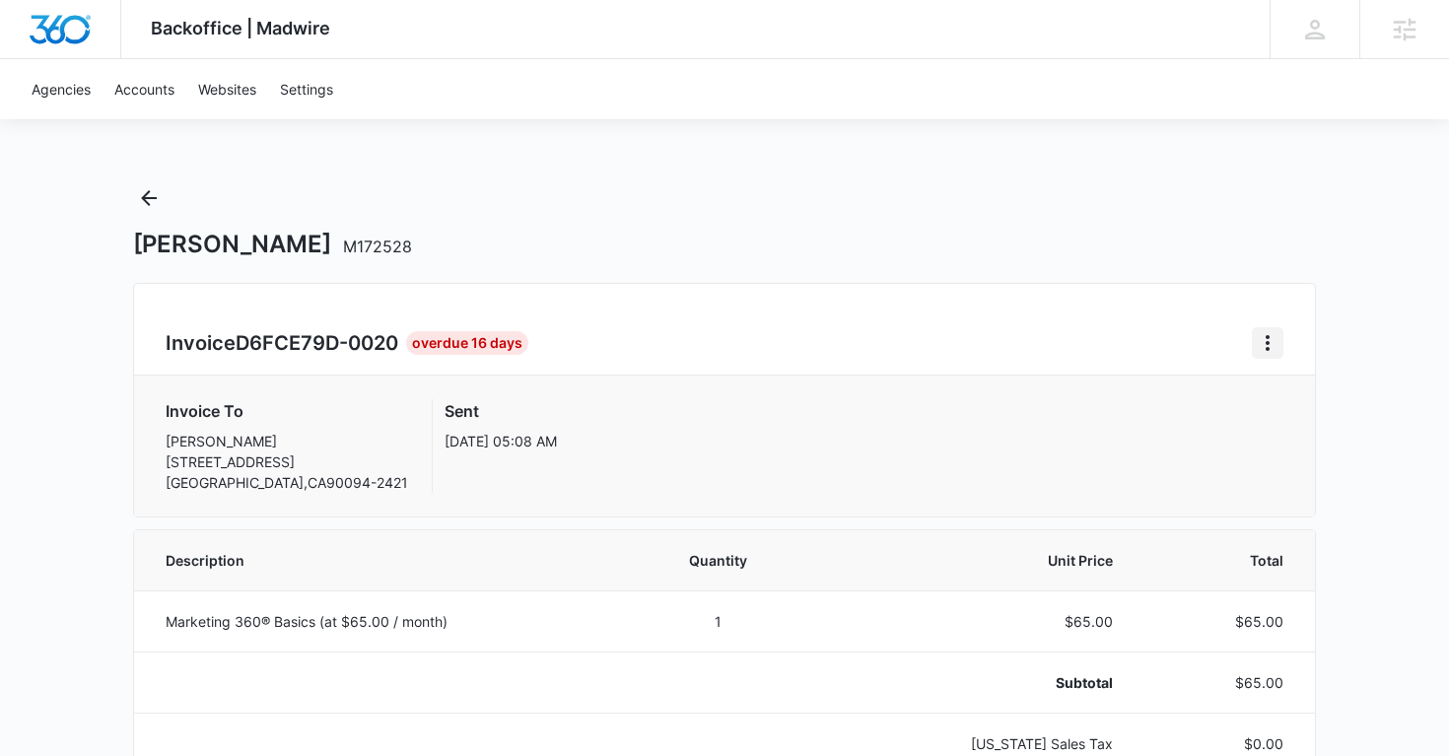
click at [1261, 352] on icon "Home" at bounding box center [1268, 343] width 24 height 24
click at [1306, 400] on link "Download Invoice" at bounding box center [1334, 397] width 114 height 17
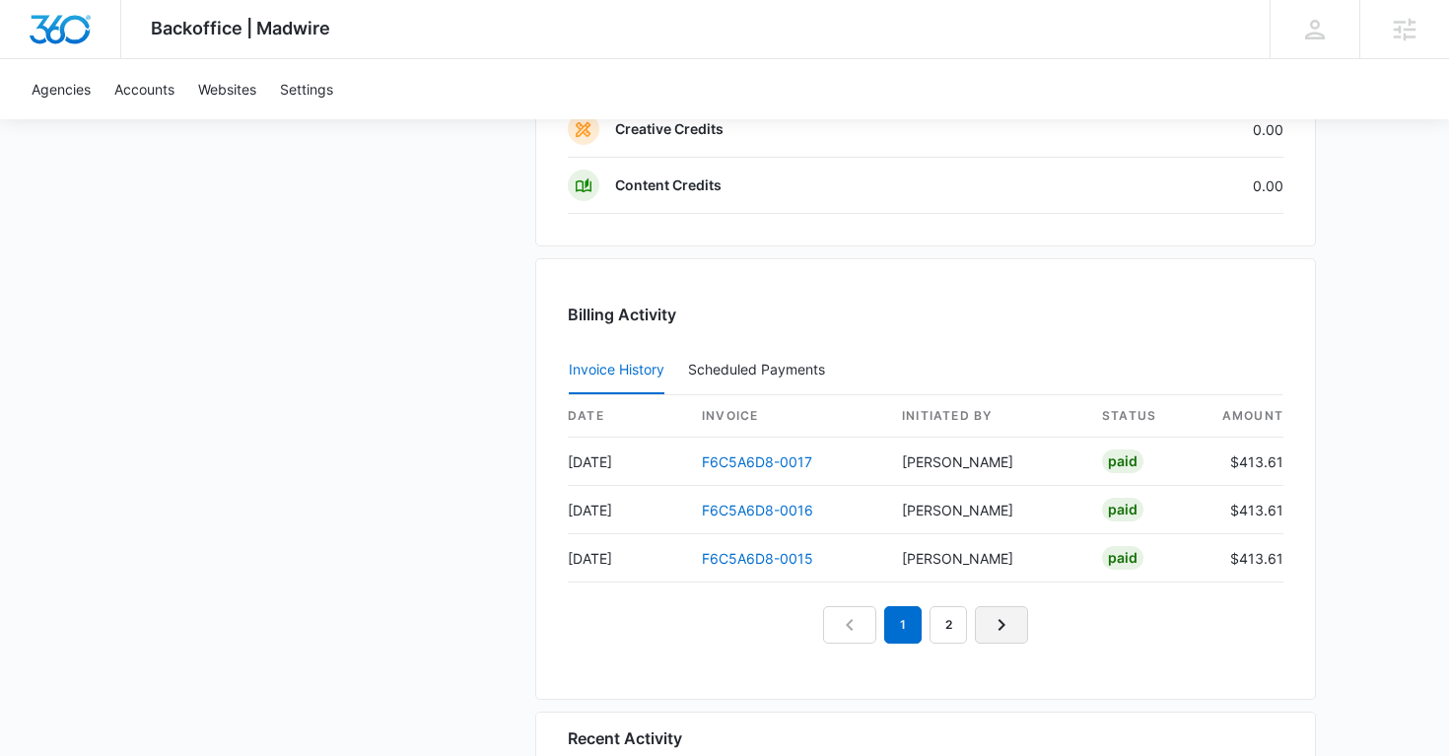
scroll to position [1921, 0]
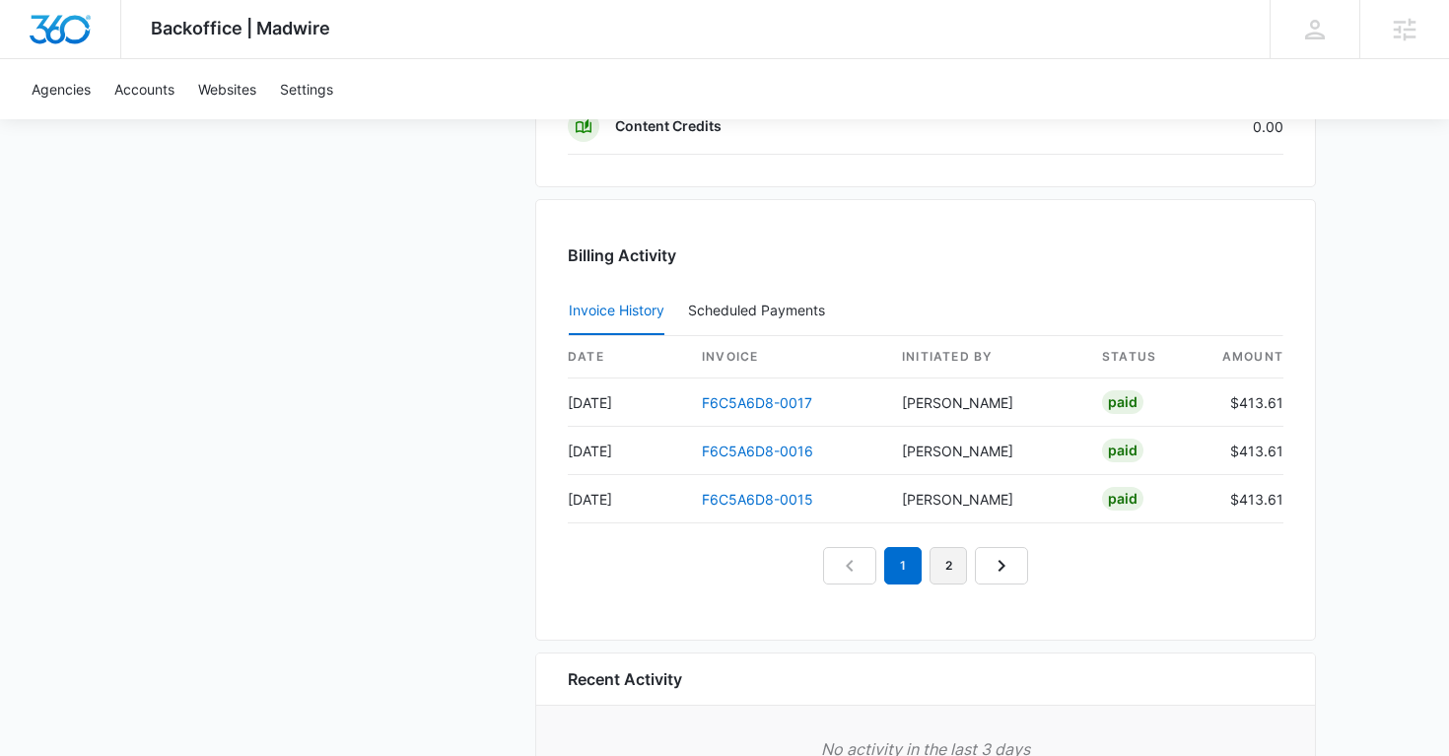
click at [946, 570] on link "2" at bounding box center [948, 565] width 37 height 37
click at [886, 573] on link "1" at bounding box center [880, 565] width 37 height 37
click at [963, 574] on link "3" at bounding box center [970, 565] width 37 height 37
click at [913, 570] on link "2" at bounding box center [902, 565] width 37 height 37
click at [875, 572] on link "1" at bounding box center [857, 565] width 37 height 37
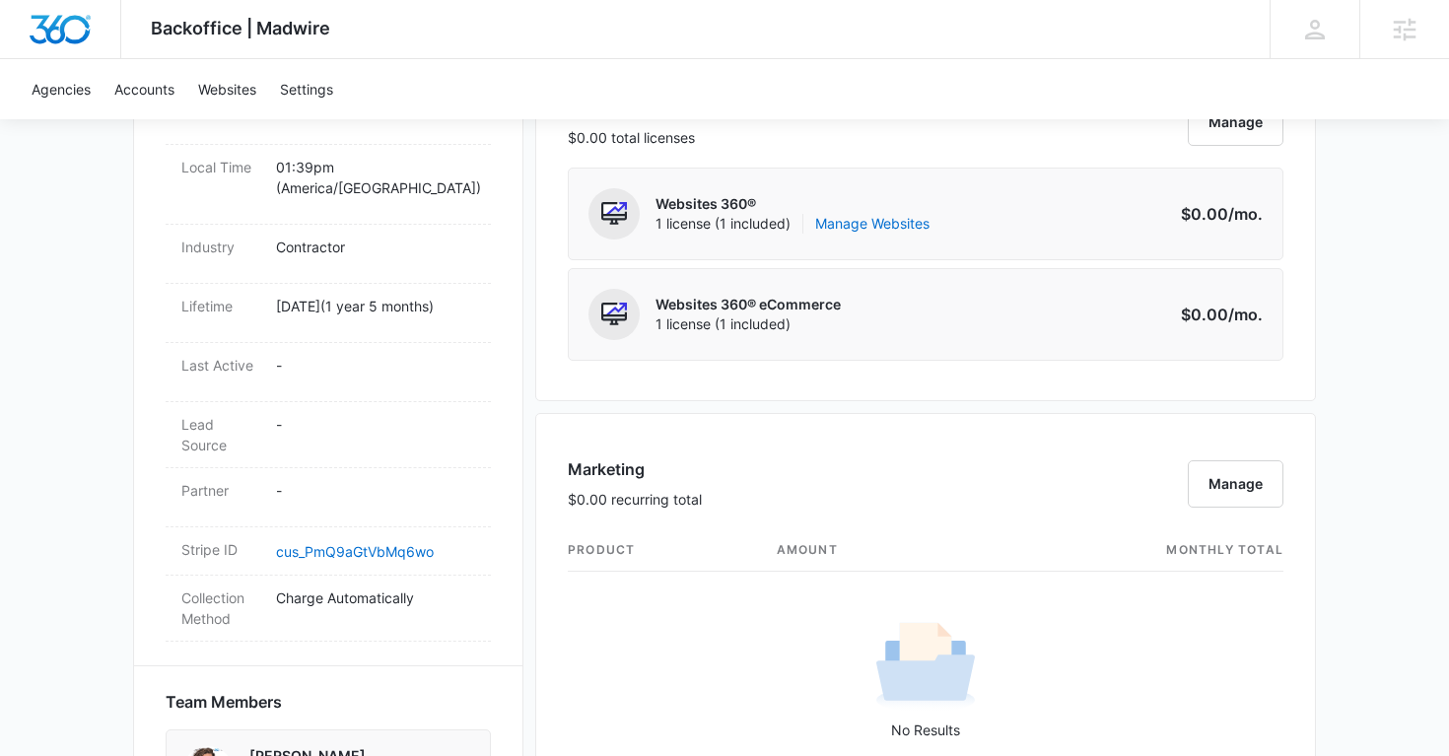
scroll to position [0, 0]
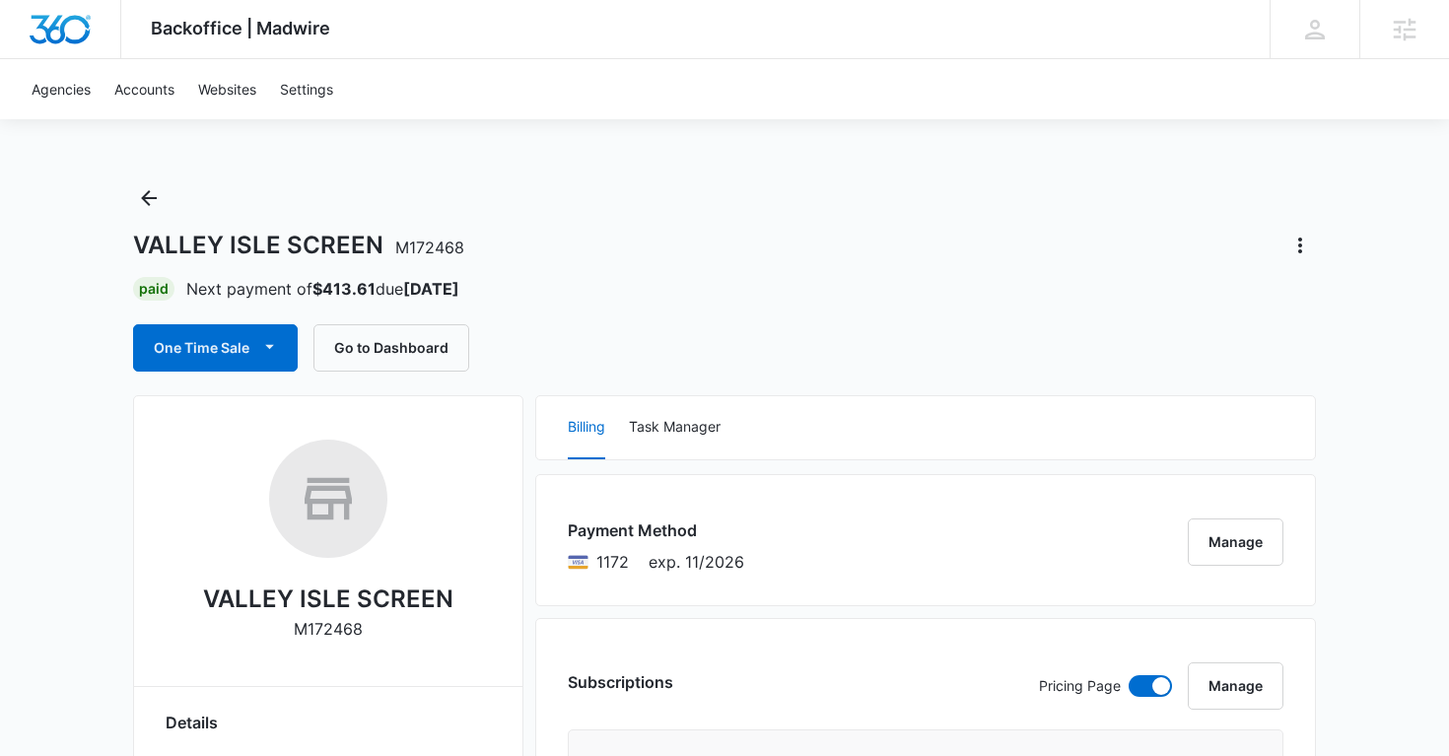
click at [1306, 248] on icon "Actions" at bounding box center [1301, 246] width 24 height 24
click at [1218, 354] on div "Close Account" at bounding box center [1219, 360] width 97 height 14
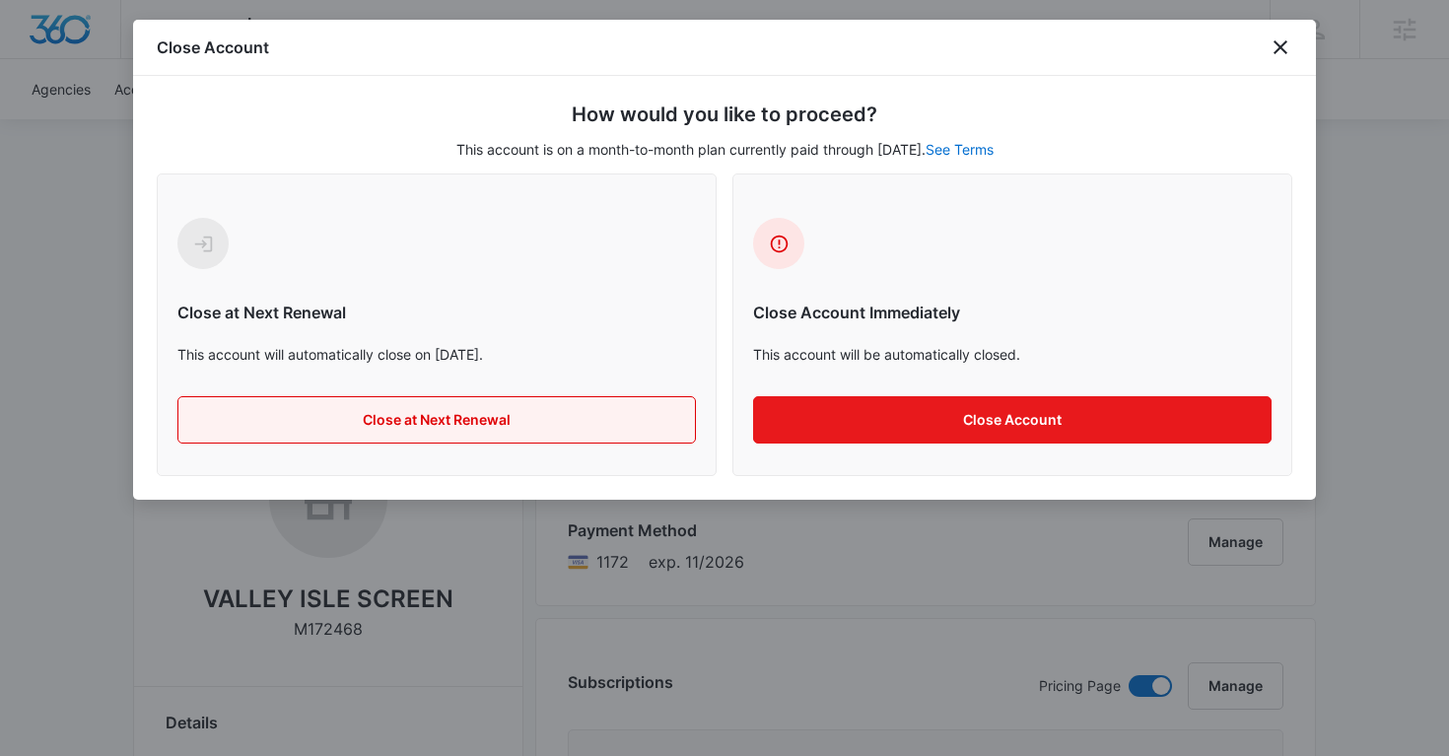
click at [562, 420] on button "Close at Next Renewal" at bounding box center [436, 419] width 519 height 47
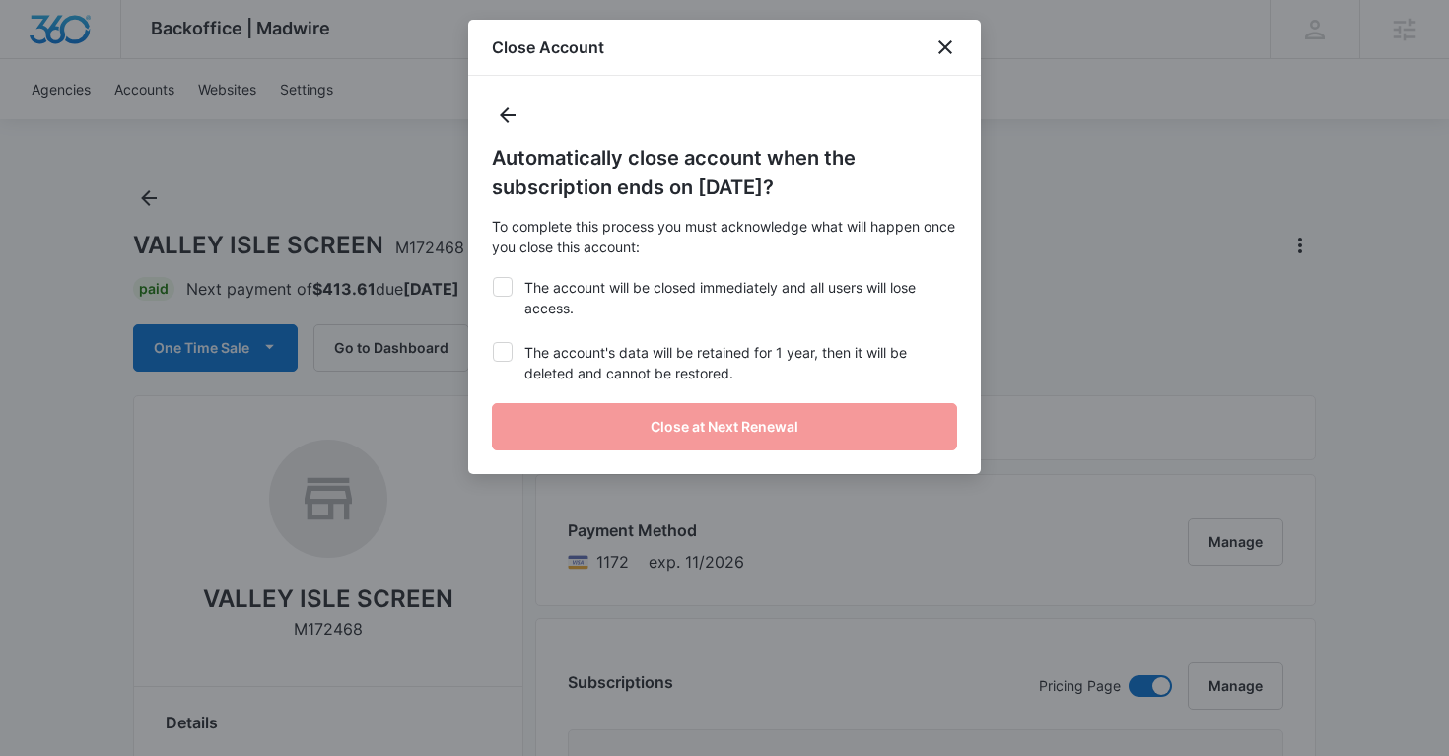
click at [500, 343] on icon at bounding box center [503, 352] width 18 height 18
click at [493, 343] on input "The account's data will be retained for 1 year, then it will be deleted and can…" at bounding box center [492, 342] width 1 height 1
checkbox input "true"
click at [501, 282] on icon at bounding box center [503, 287] width 18 height 18
click at [493, 278] on input "The account will be closed immediately and all users will lose access." at bounding box center [492, 277] width 1 height 1
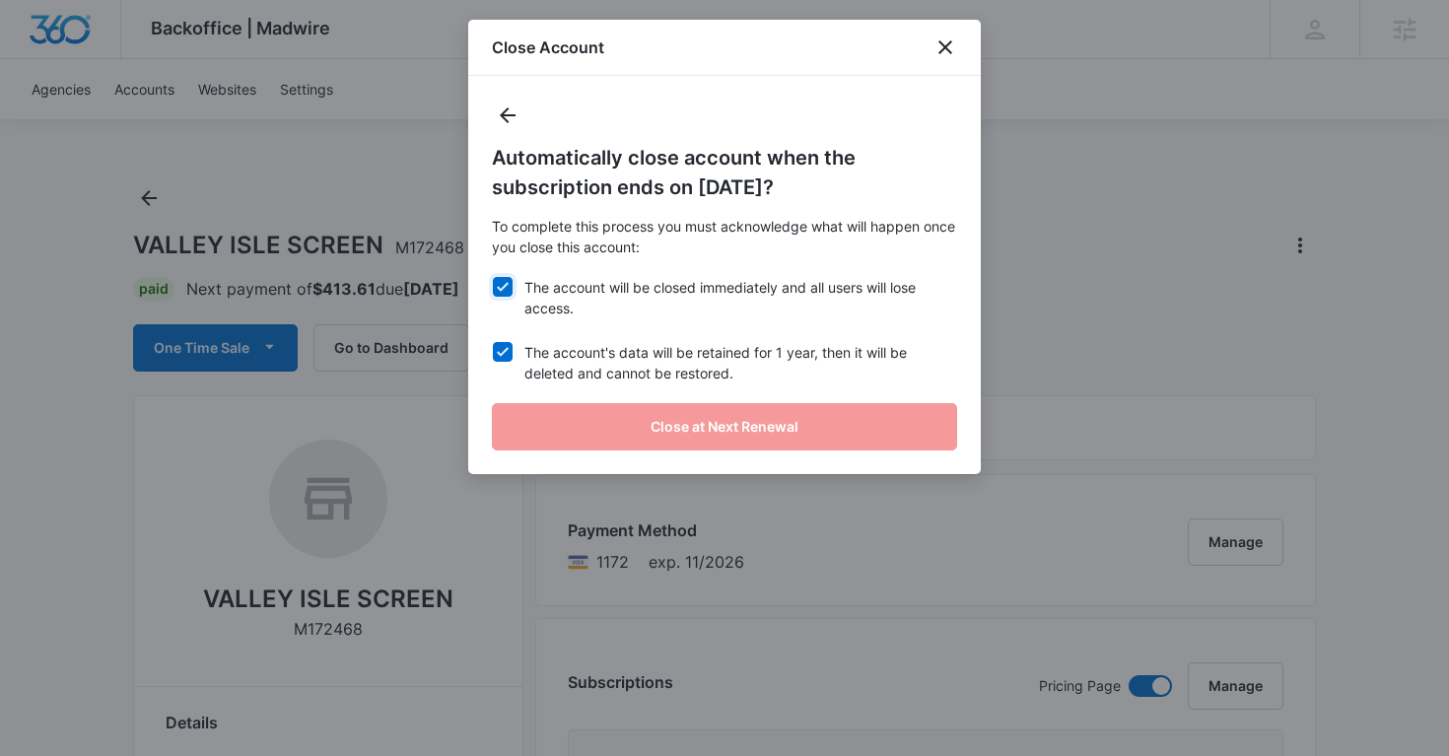
checkbox input "true"
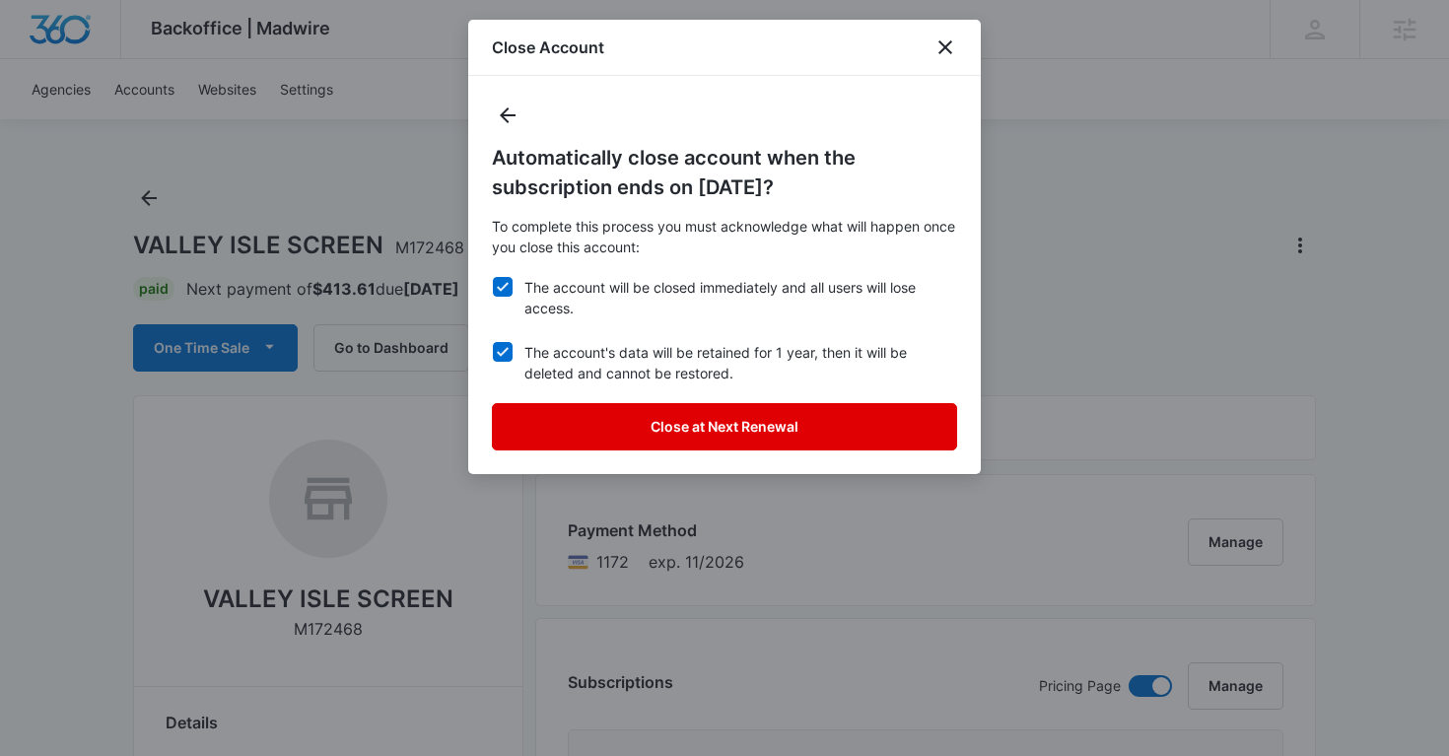
click at [568, 427] on button "Close at Next Renewal" at bounding box center [724, 426] width 465 height 47
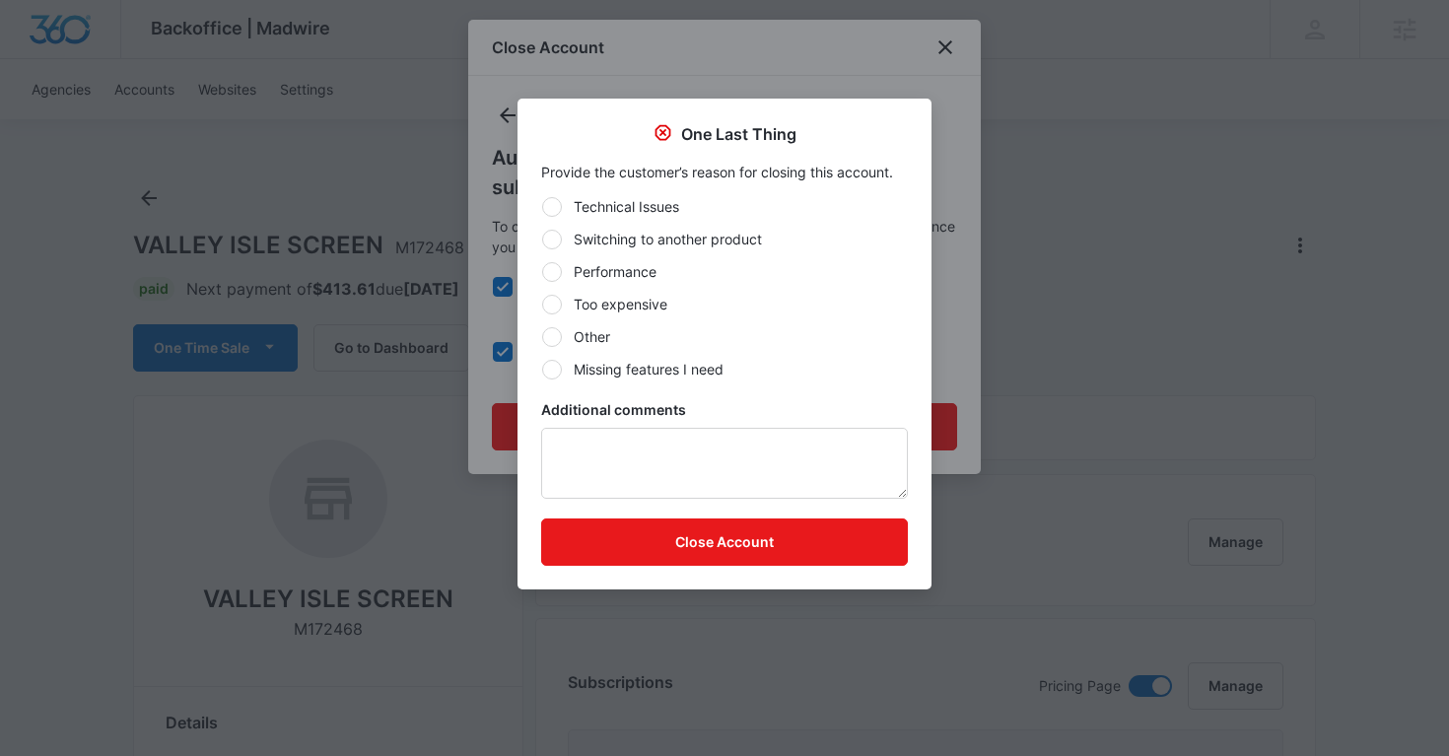
click at [558, 329] on div at bounding box center [552, 337] width 20 height 20
click at [542, 336] on input "Other" at bounding box center [541, 336] width 1 height 1
radio input "true"
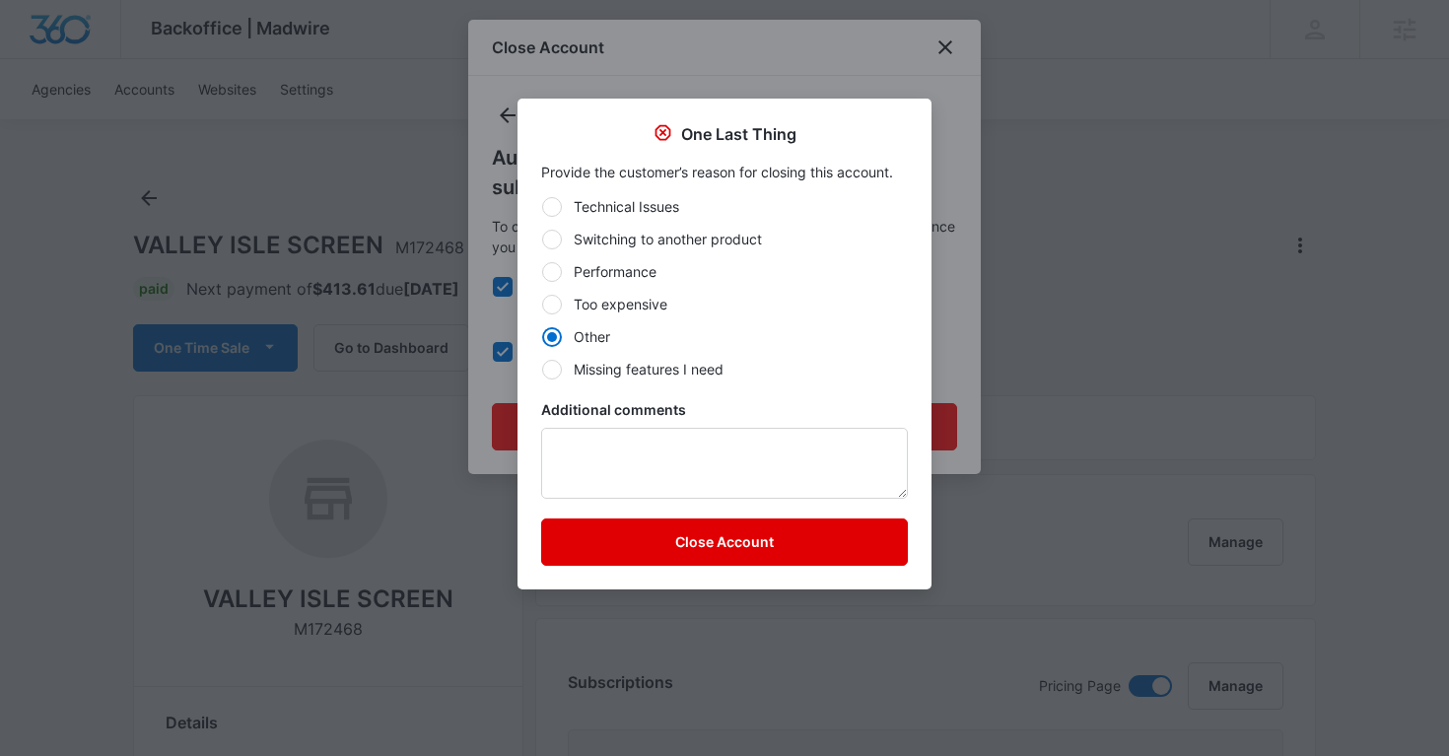
click at [589, 540] on button "Close Account" at bounding box center [724, 542] width 367 height 47
